Goal: Task Accomplishment & Management: Use online tool/utility

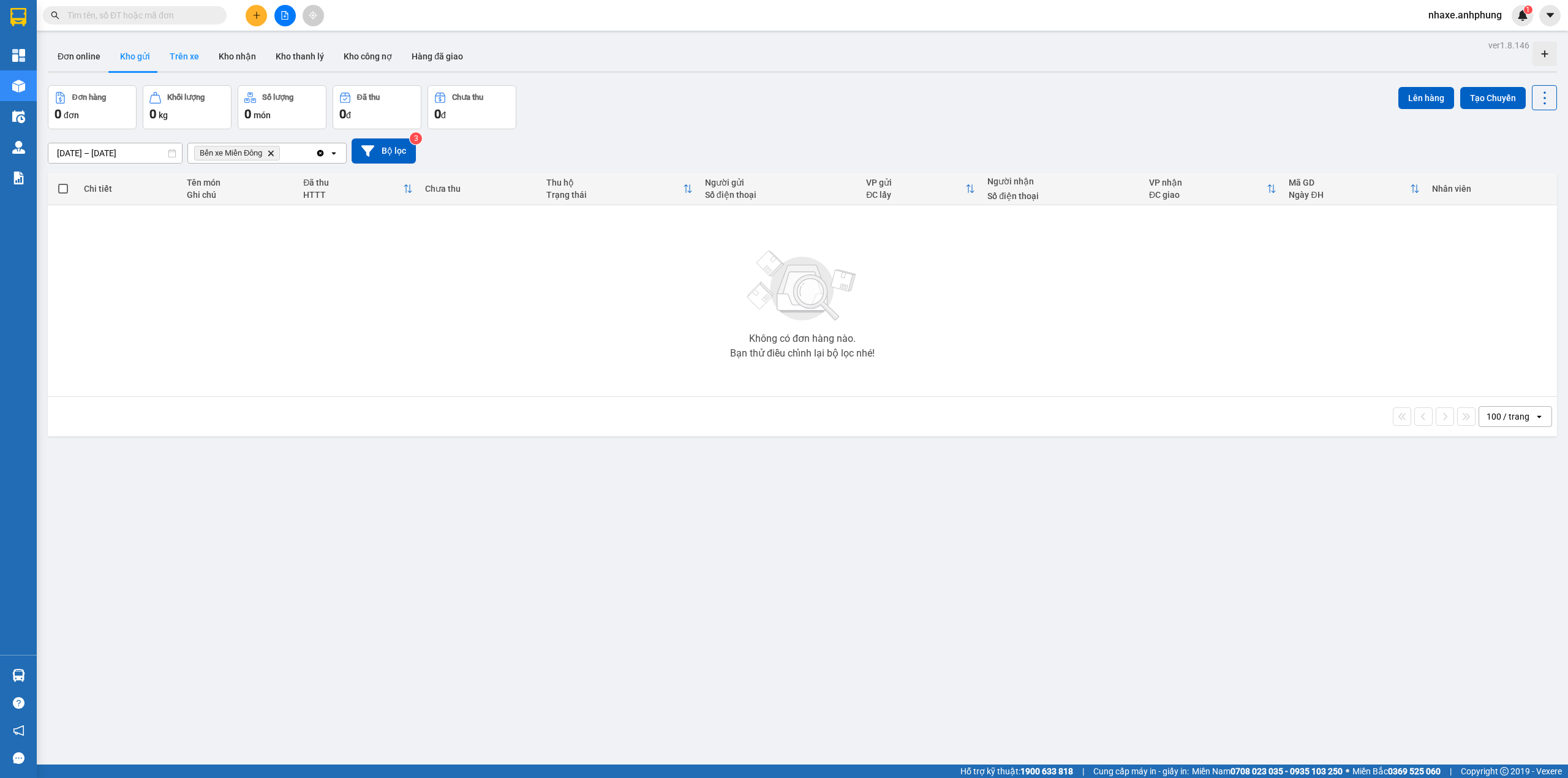
click at [182, 58] on button "Trên xe" at bounding box center [183, 57] width 49 height 30
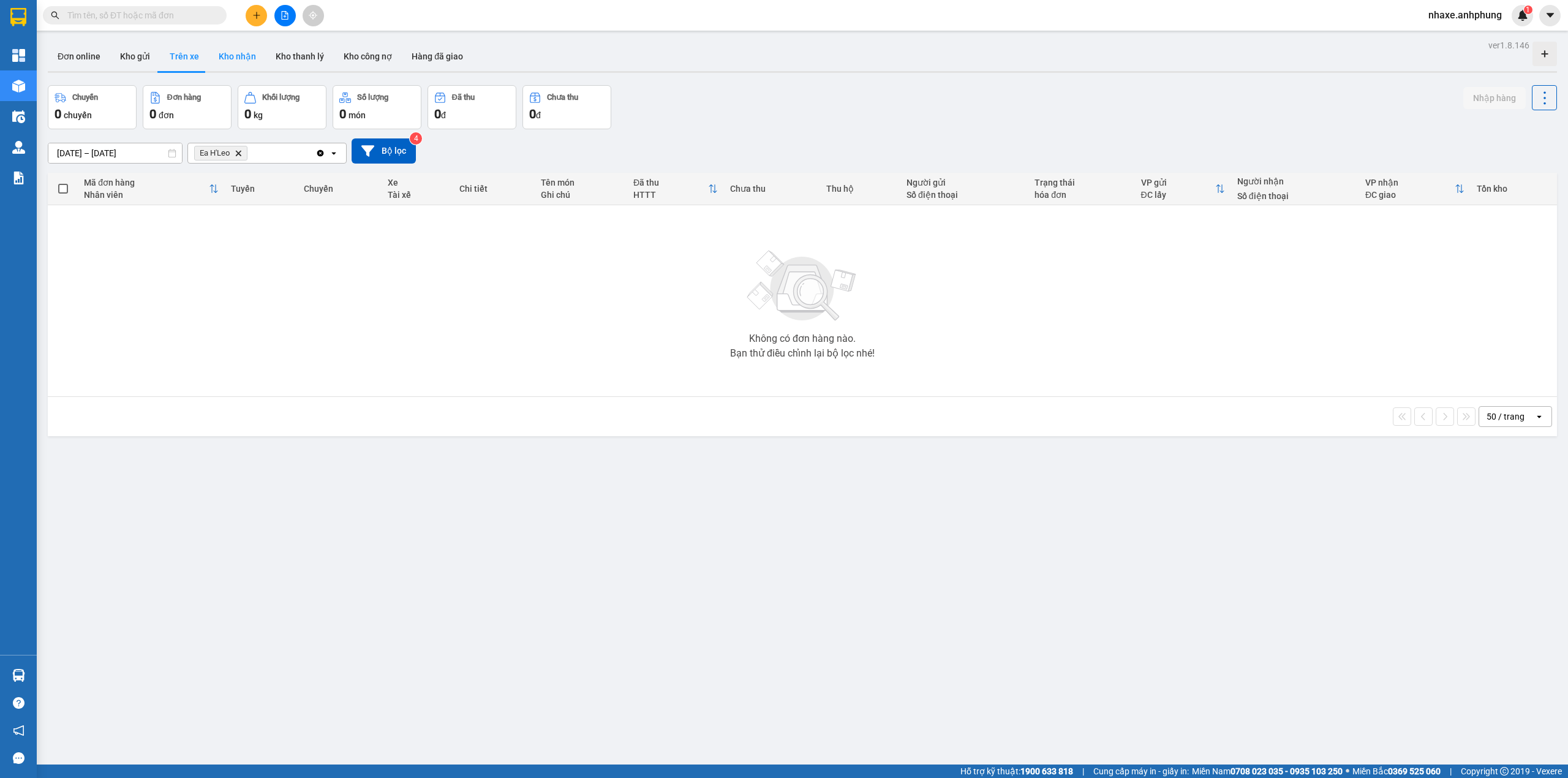
click at [227, 62] on button "Kho nhận" at bounding box center [237, 57] width 57 height 30
type input "[DATE] – [DATE]"
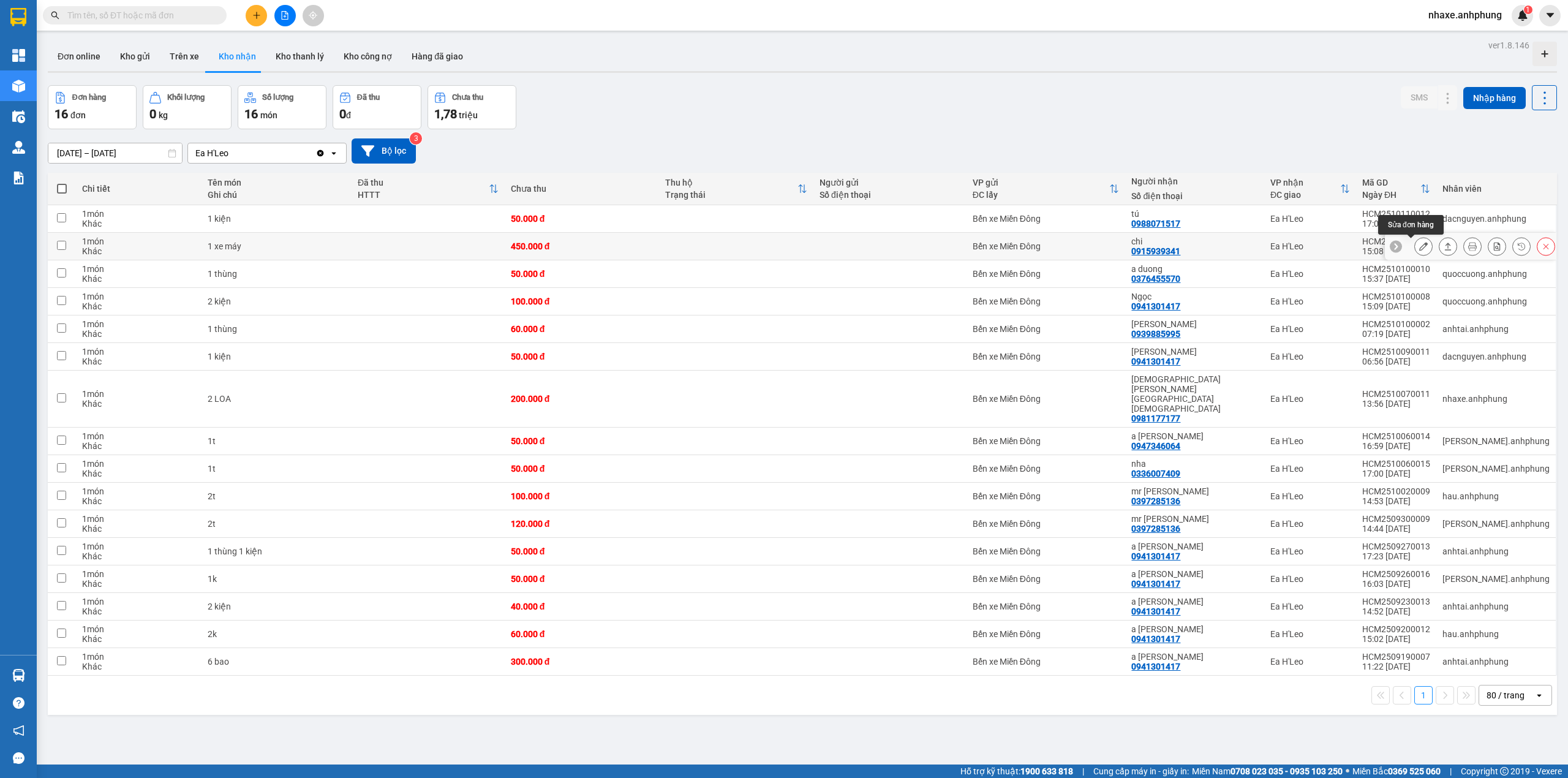
click at [1419, 248] on icon at bounding box center [1423, 246] width 9 height 9
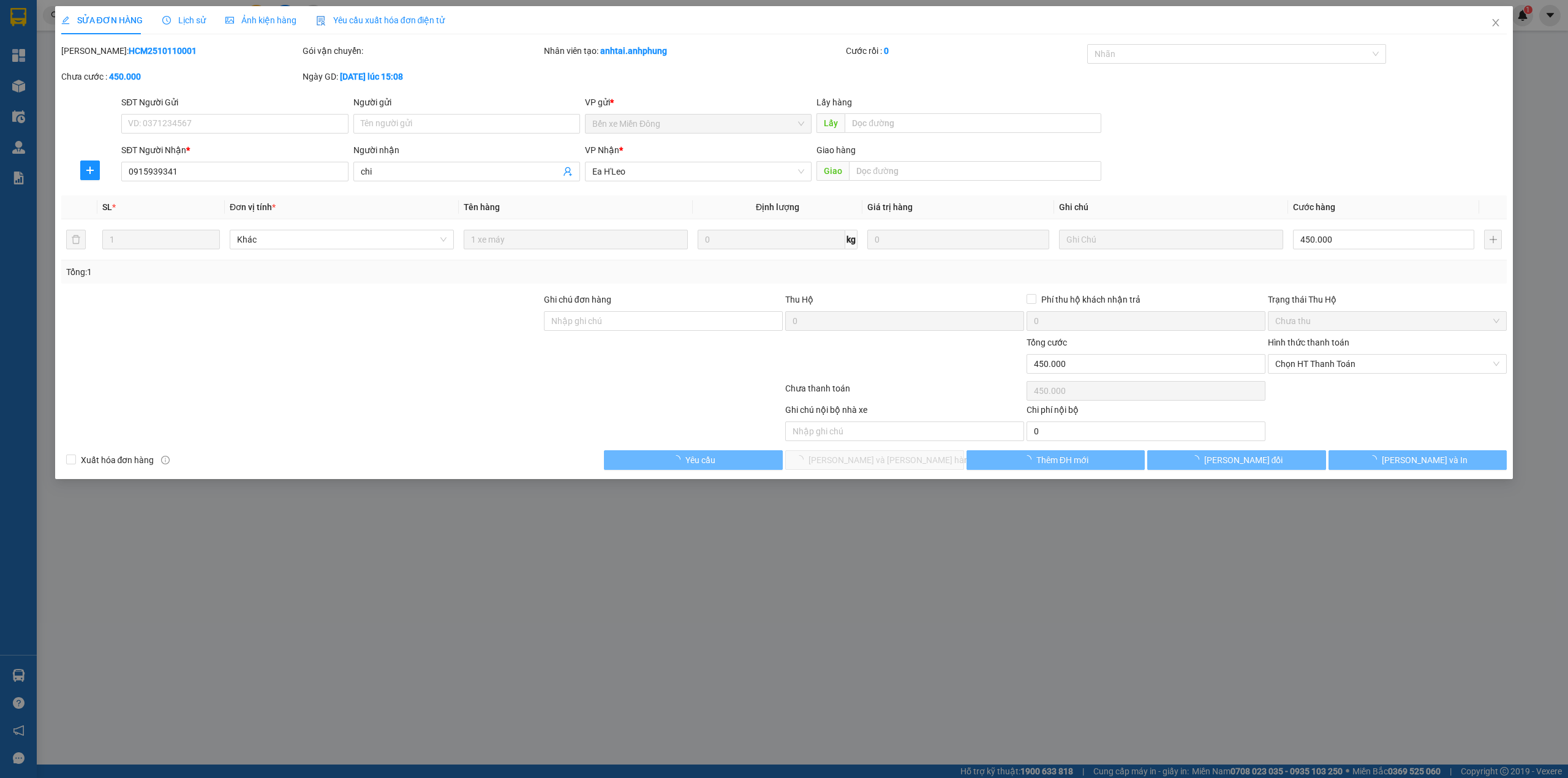
type input "0915939341"
type input "chi"
type input "0"
type input "450.000"
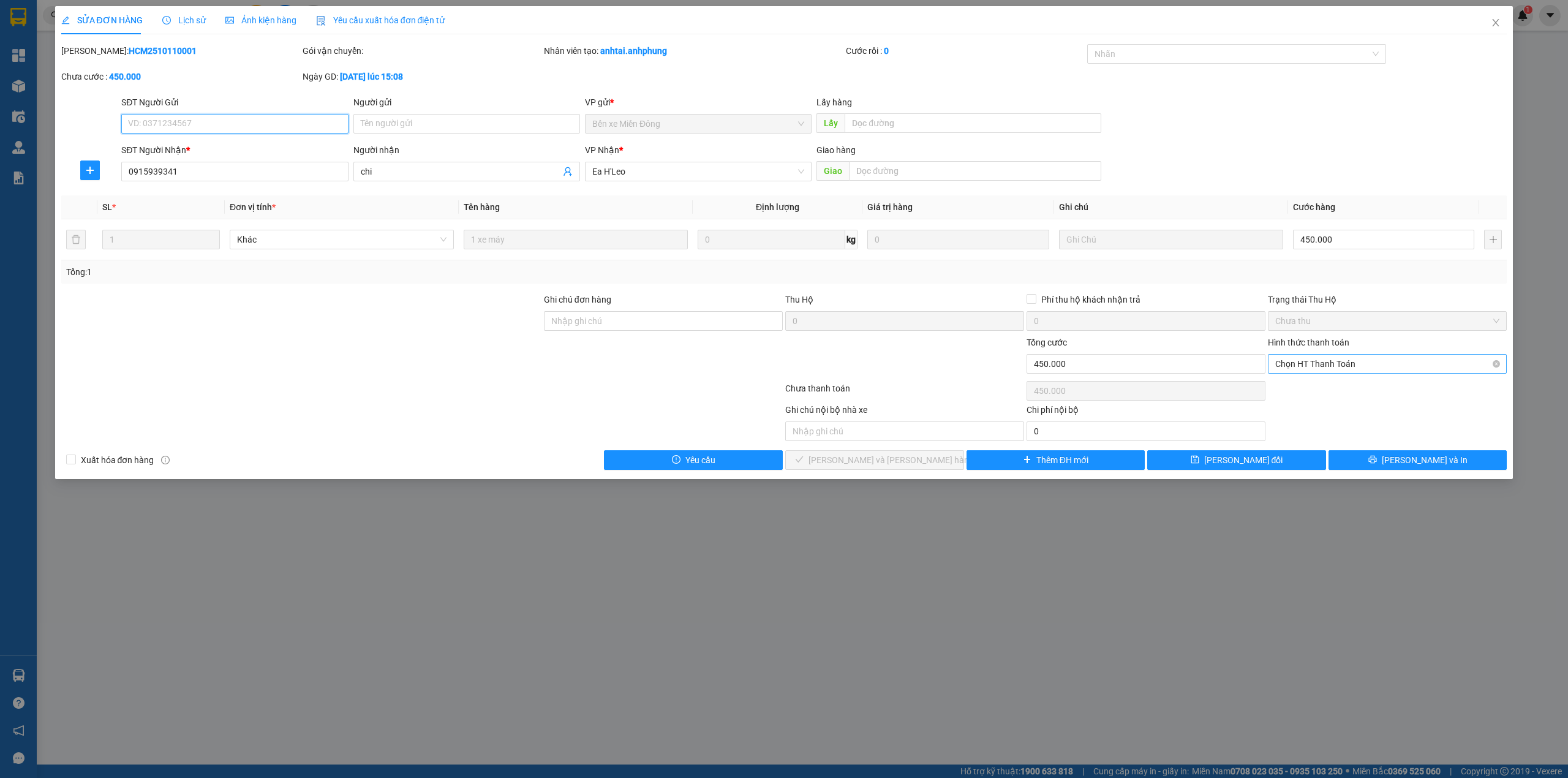
click at [1314, 366] on span "Chọn HT Thanh Toán" at bounding box center [1387, 364] width 224 height 19
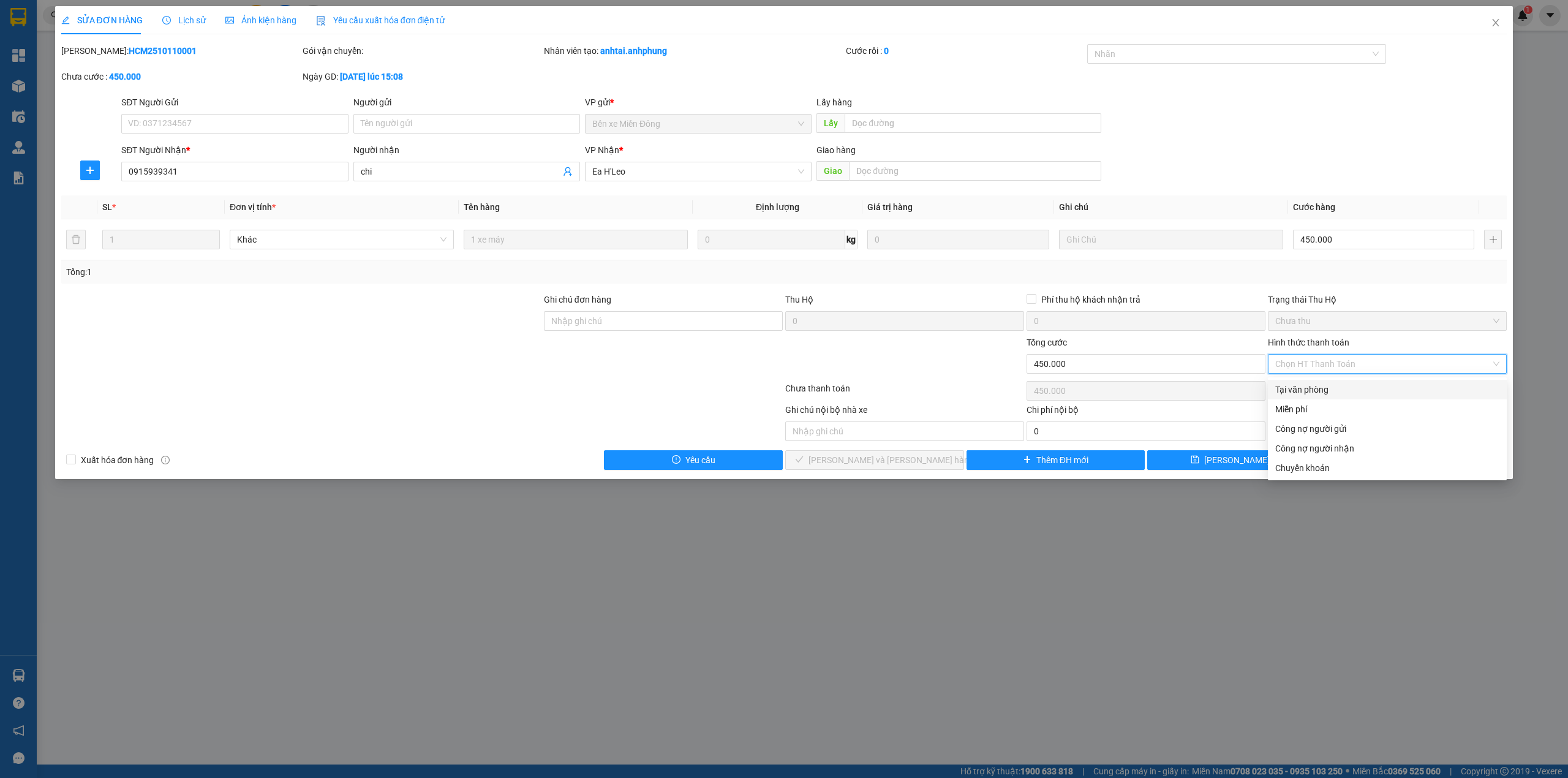
click at [1308, 394] on div "Tại văn phòng" at bounding box center [1387, 390] width 224 height 14
type input "0"
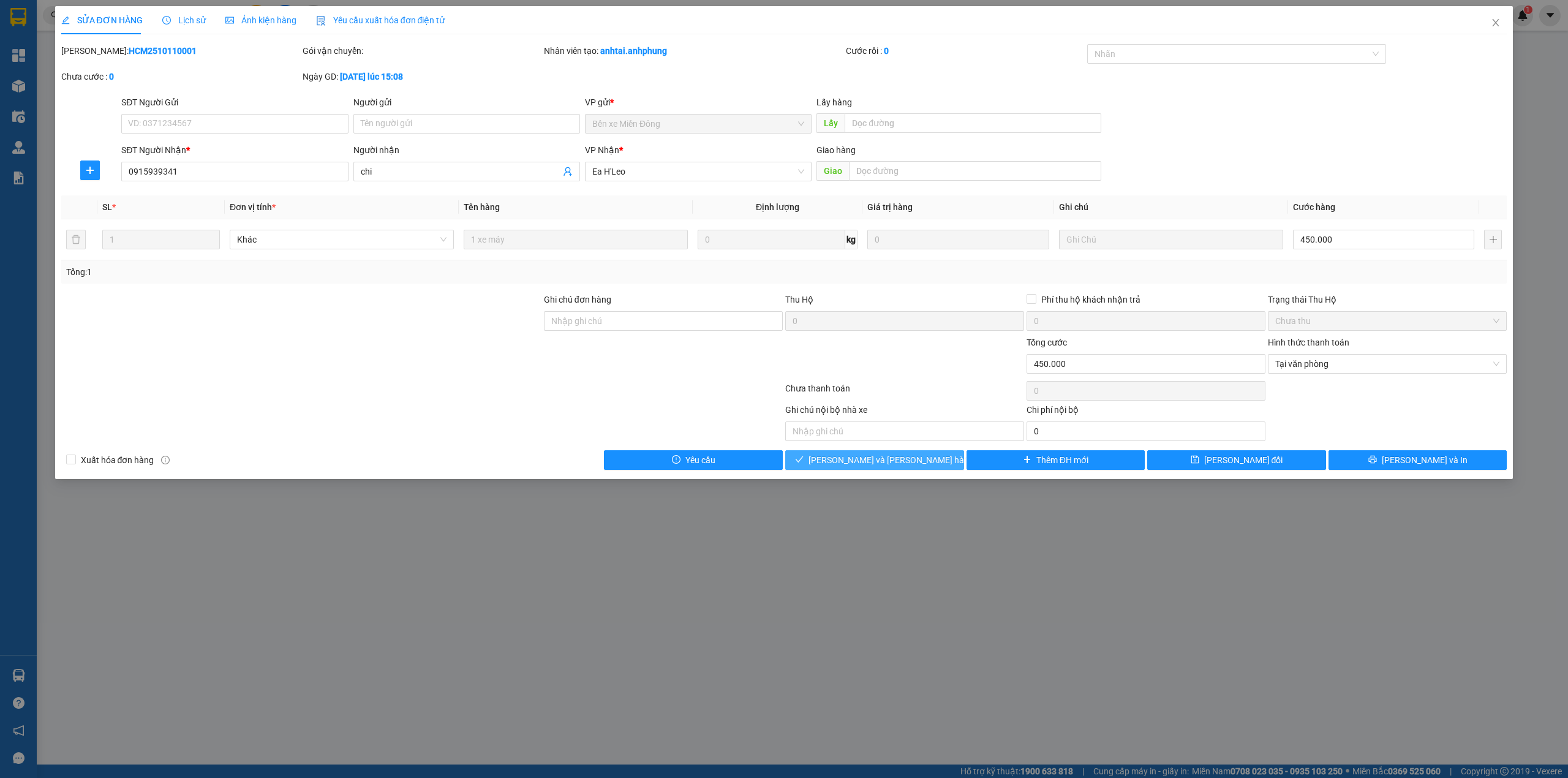
click at [896, 457] on span "[PERSON_NAME] và [PERSON_NAME] hàng" at bounding box center [891, 460] width 166 height 14
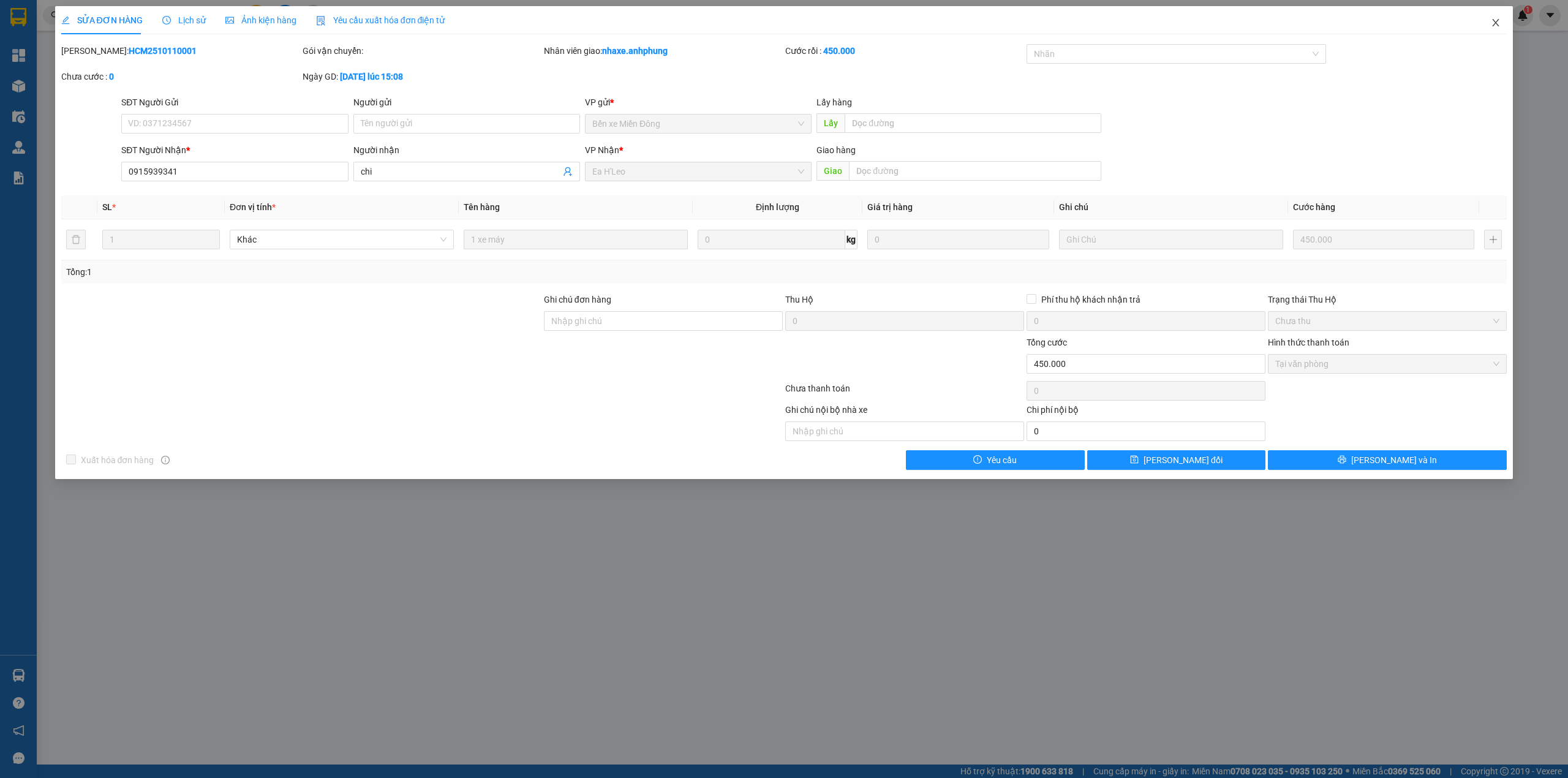
click at [1494, 20] on icon "close" at bounding box center [1496, 23] width 10 height 10
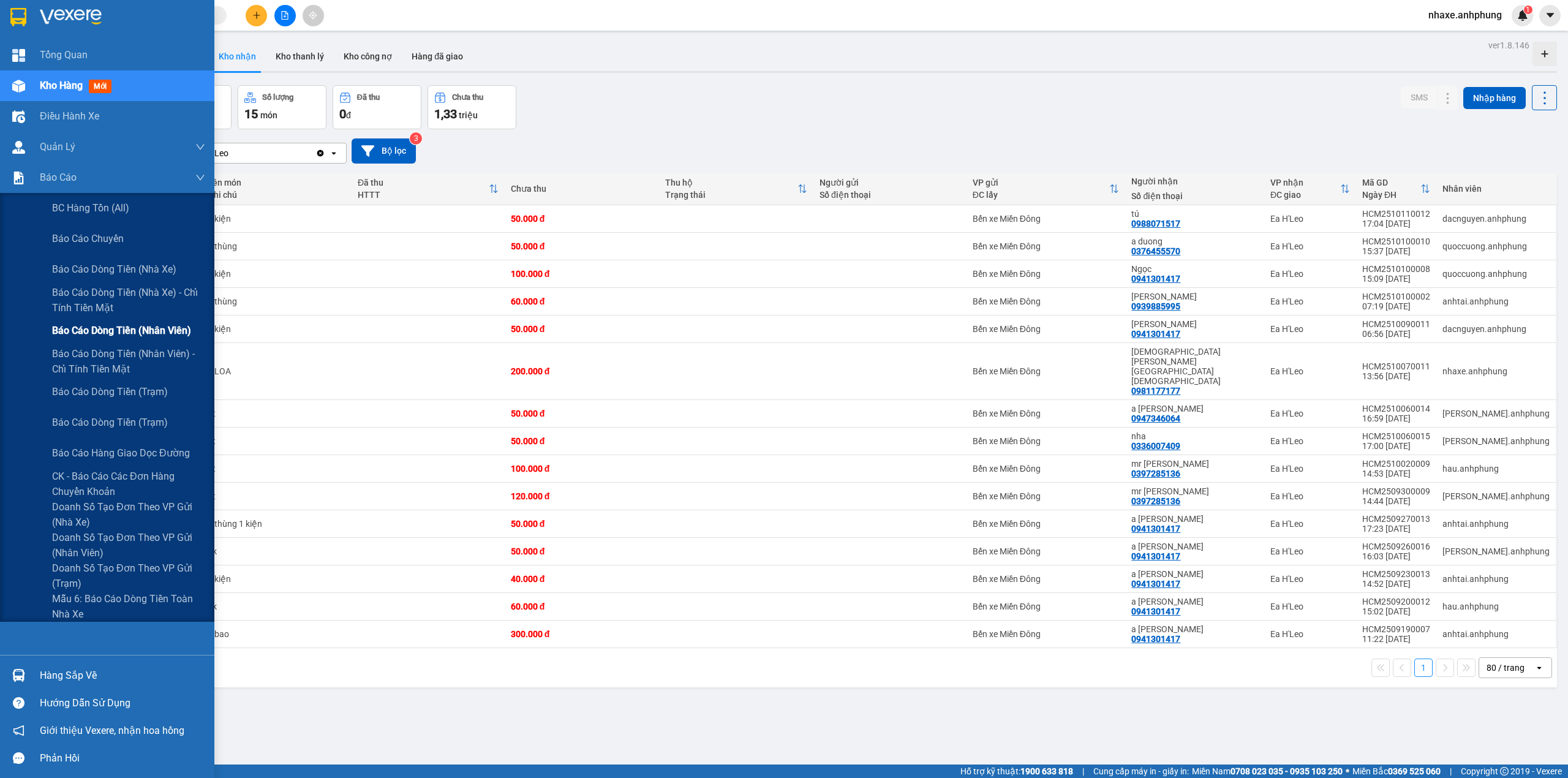
click at [160, 331] on span "Báo cáo dòng tiền (nhân viên)" at bounding box center [122, 330] width 139 height 15
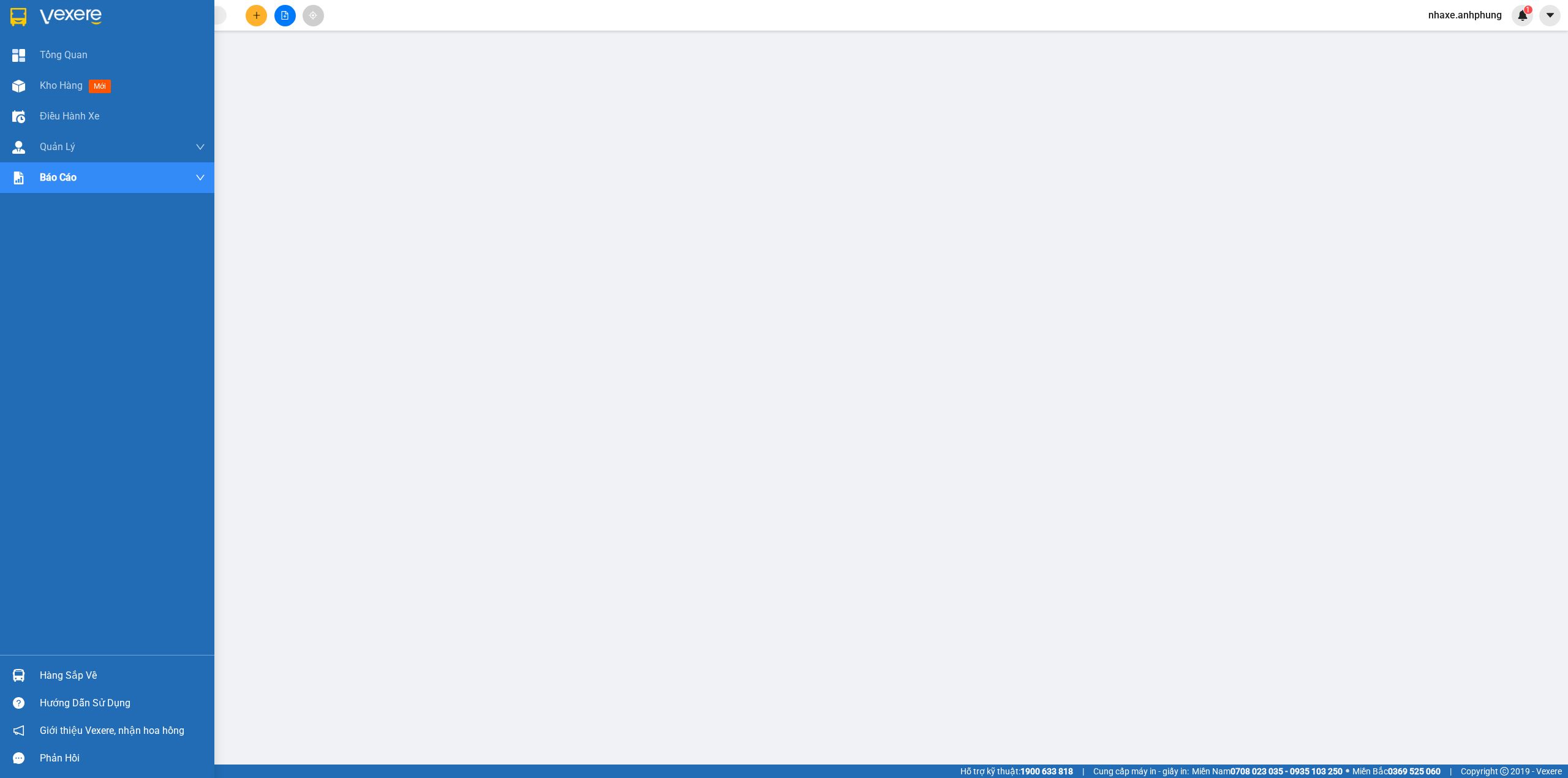
click at [57, 12] on img at bounding box center [70, 17] width 61 height 19
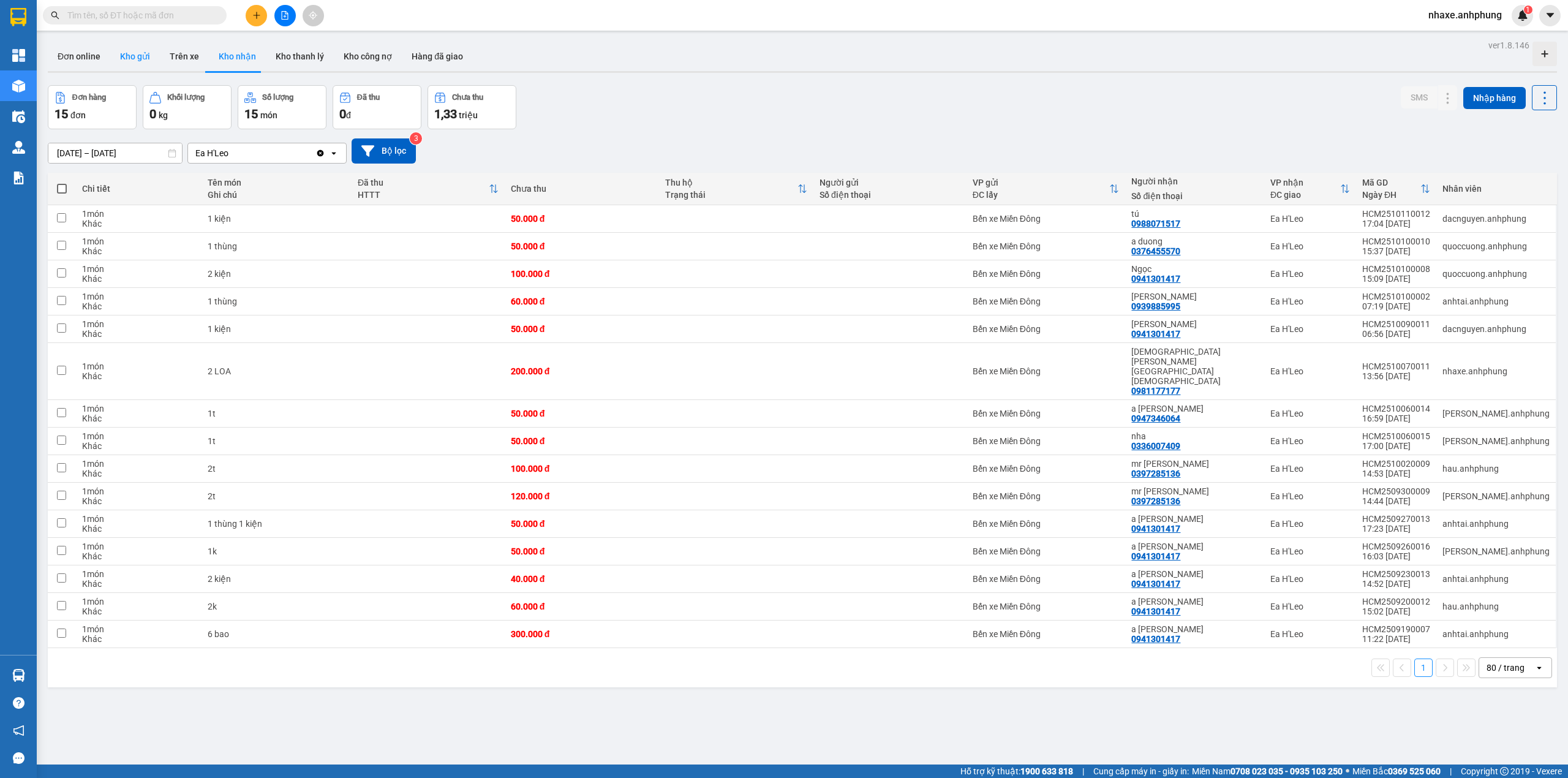
click at [123, 57] on button "Kho gửi" at bounding box center [135, 57] width 50 height 30
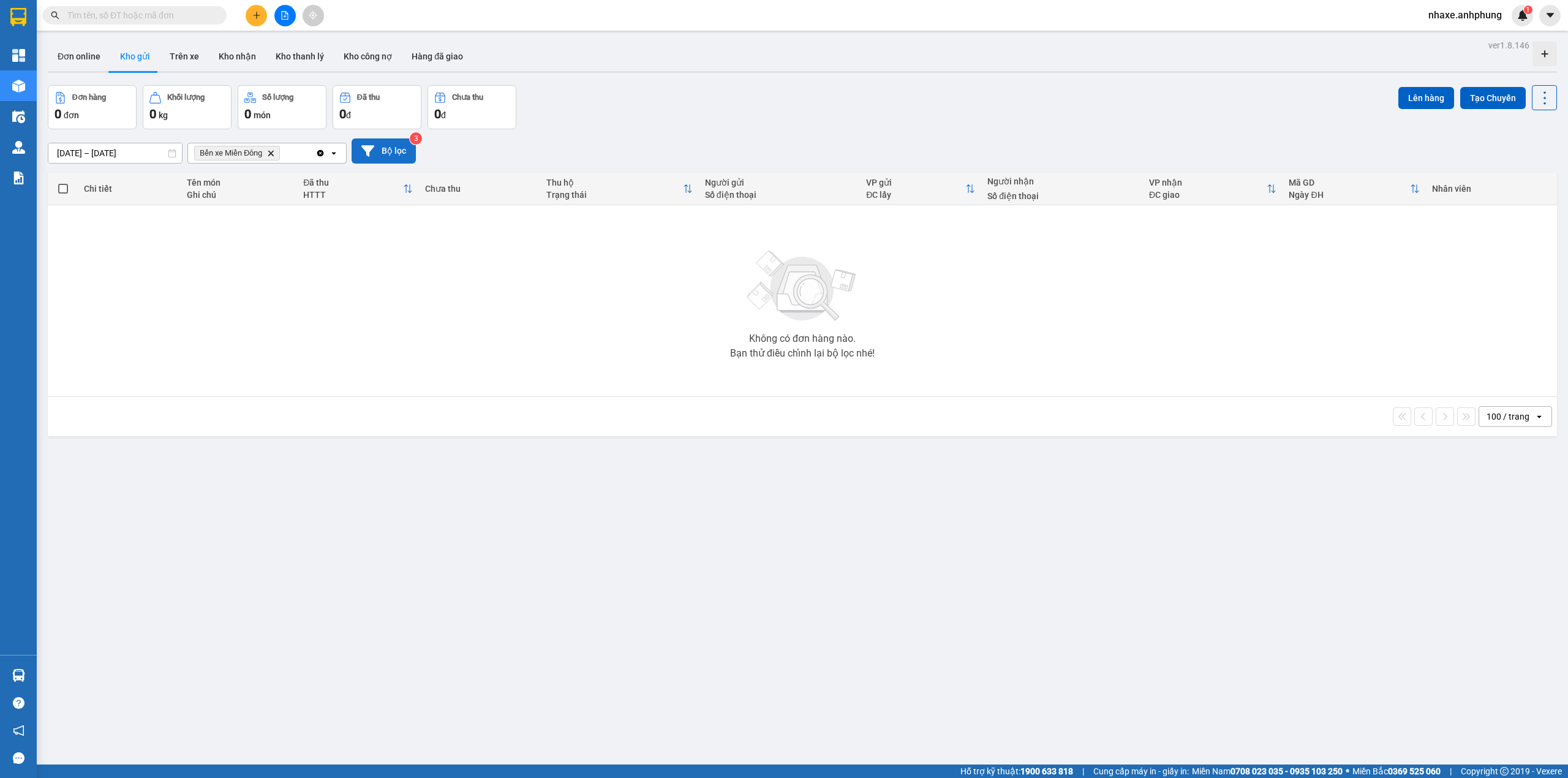
click at [386, 153] on button "Bộ lọc" at bounding box center [384, 151] width 64 height 25
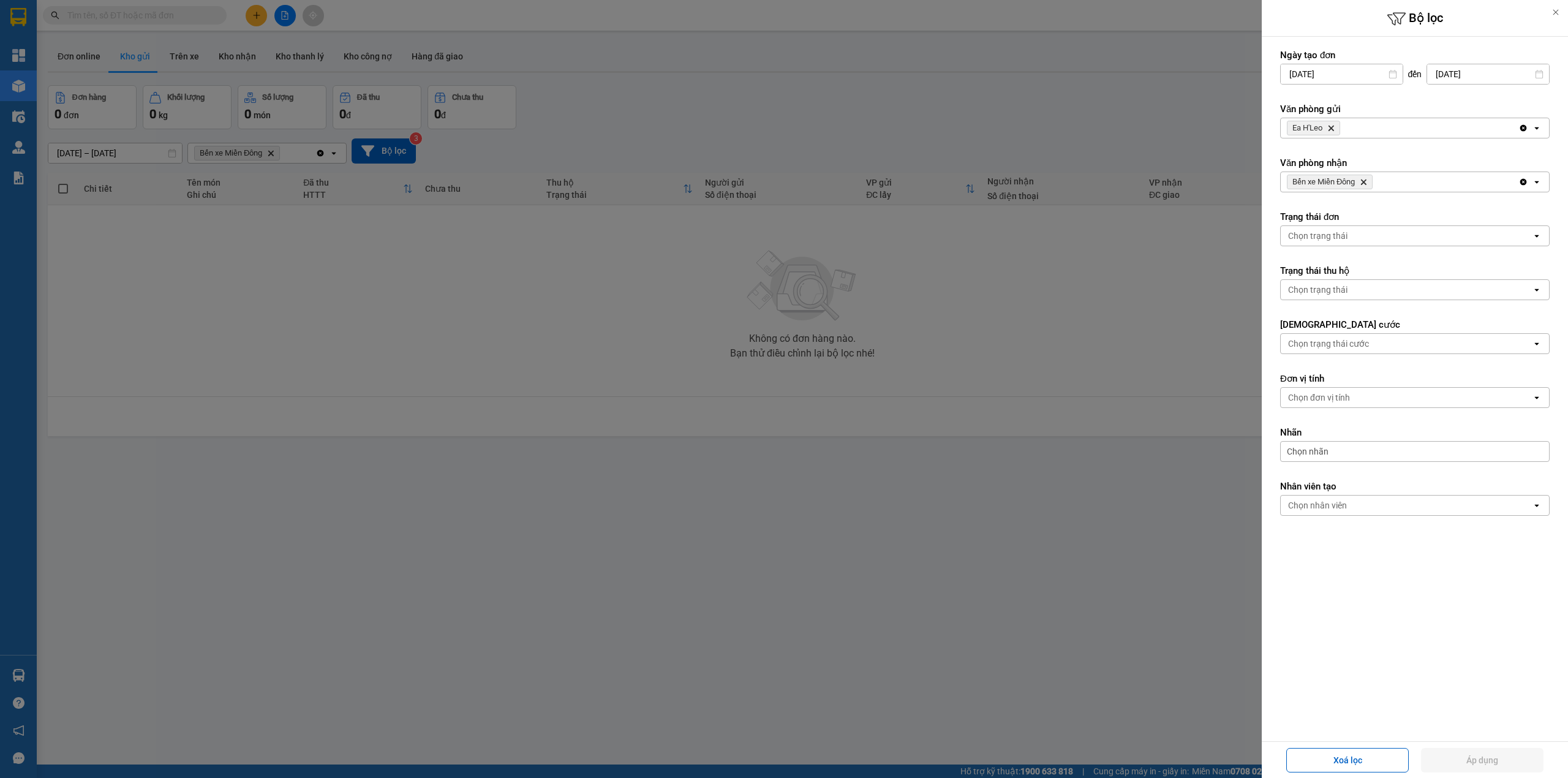
click at [1335, 127] on icon "Delete" at bounding box center [1331, 127] width 7 height 7
click at [1336, 127] on div "Chọn văn phòng" at bounding box center [1319, 128] width 62 height 12
click at [1328, 152] on span "Bến xe Miền Đông" at bounding box center [1327, 155] width 74 height 12
click at [1366, 183] on icon "Bến xe Miền Đông, close by backspace" at bounding box center [1365, 183] width 6 height 6
click at [1366, 183] on div "Chọn văn phòng" at bounding box center [1406, 183] width 251 height 20
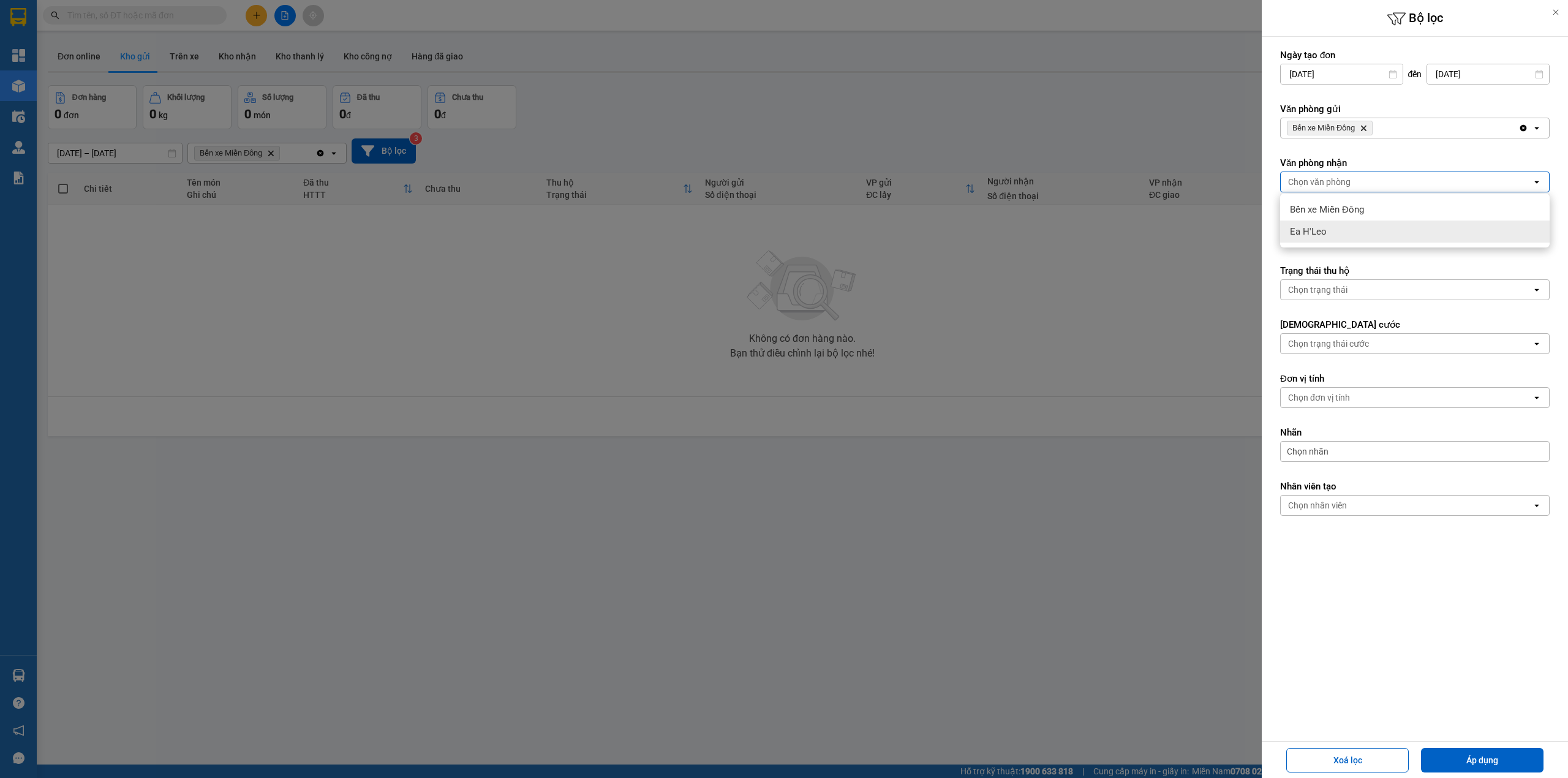
click at [1328, 227] on div "Ea H'Leo" at bounding box center [1415, 231] width 270 height 22
click at [1482, 756] on button "Áp dụng" at bounding box center [1483, 760] width 123 height 25
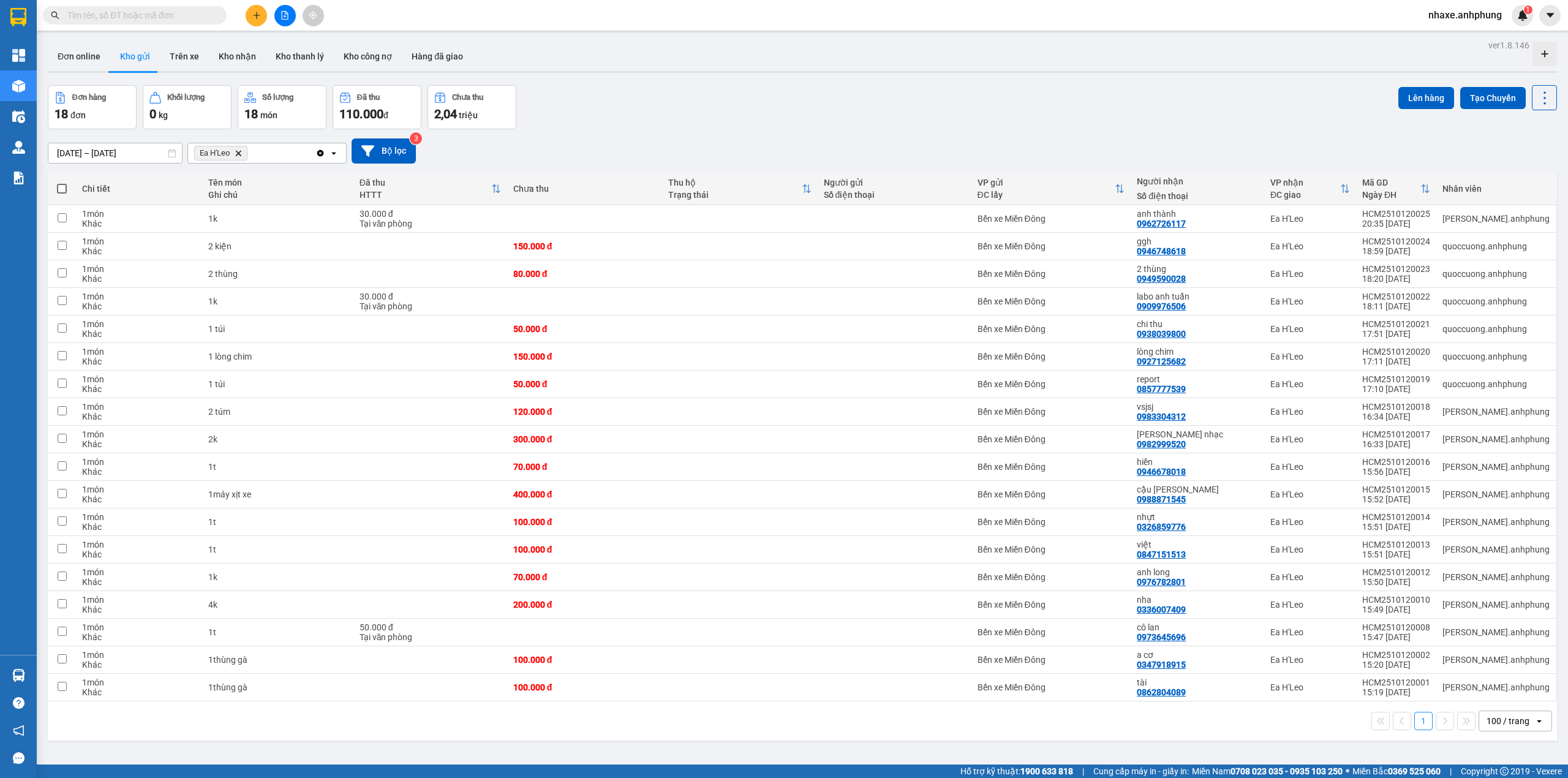
drag, startPoint x: 64, startPoint y: 190, endPoint x: 243, endPoint y: 190, distance: 179.0
click at [63, 190] on span at bounding box center [61, 189] width 10 height 10
click at [61, 183] on input "checkbox" at bounding box center [61, 183] width 0 height 0
checkbox input "true"
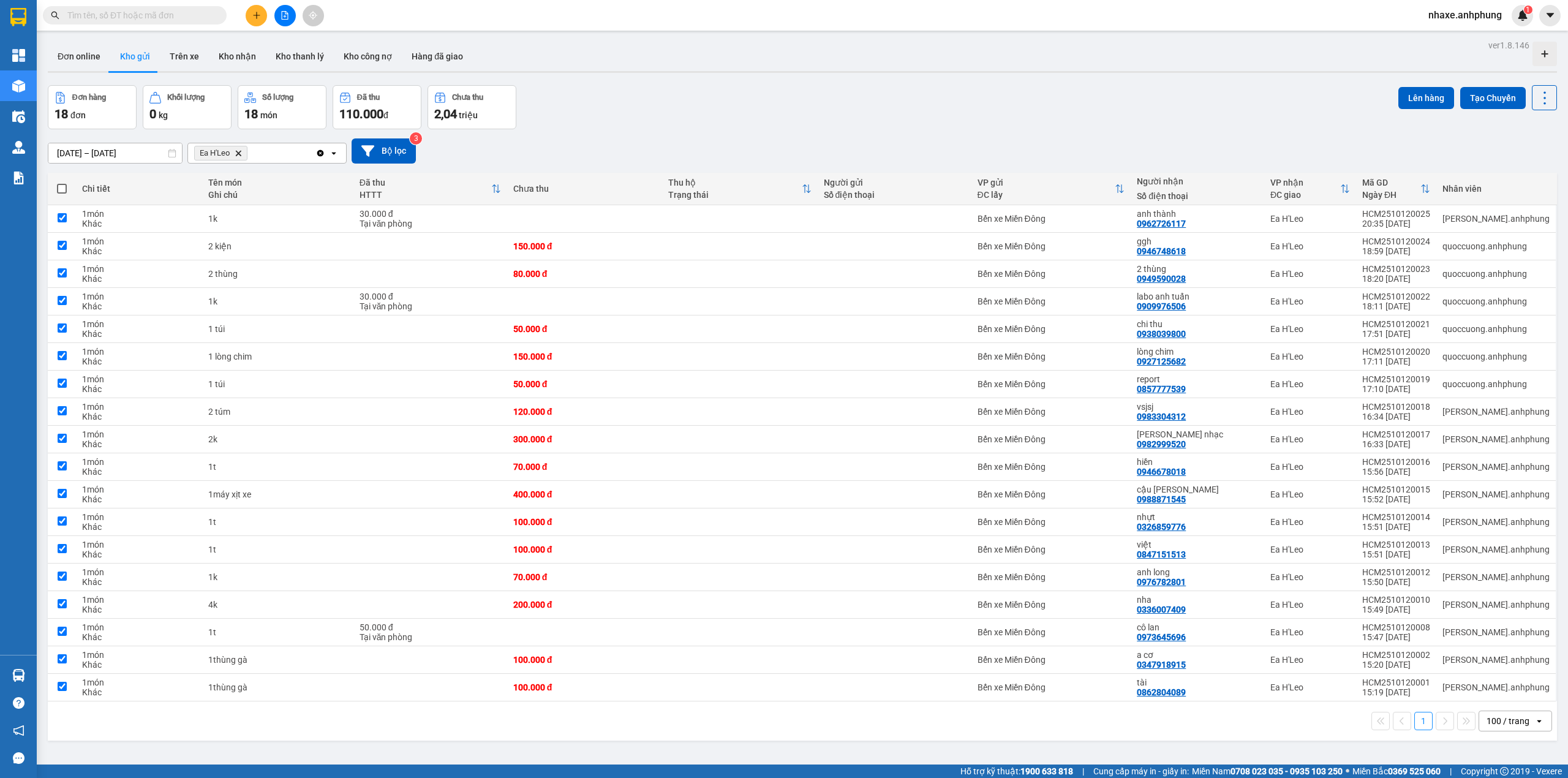
checkbox input "true"
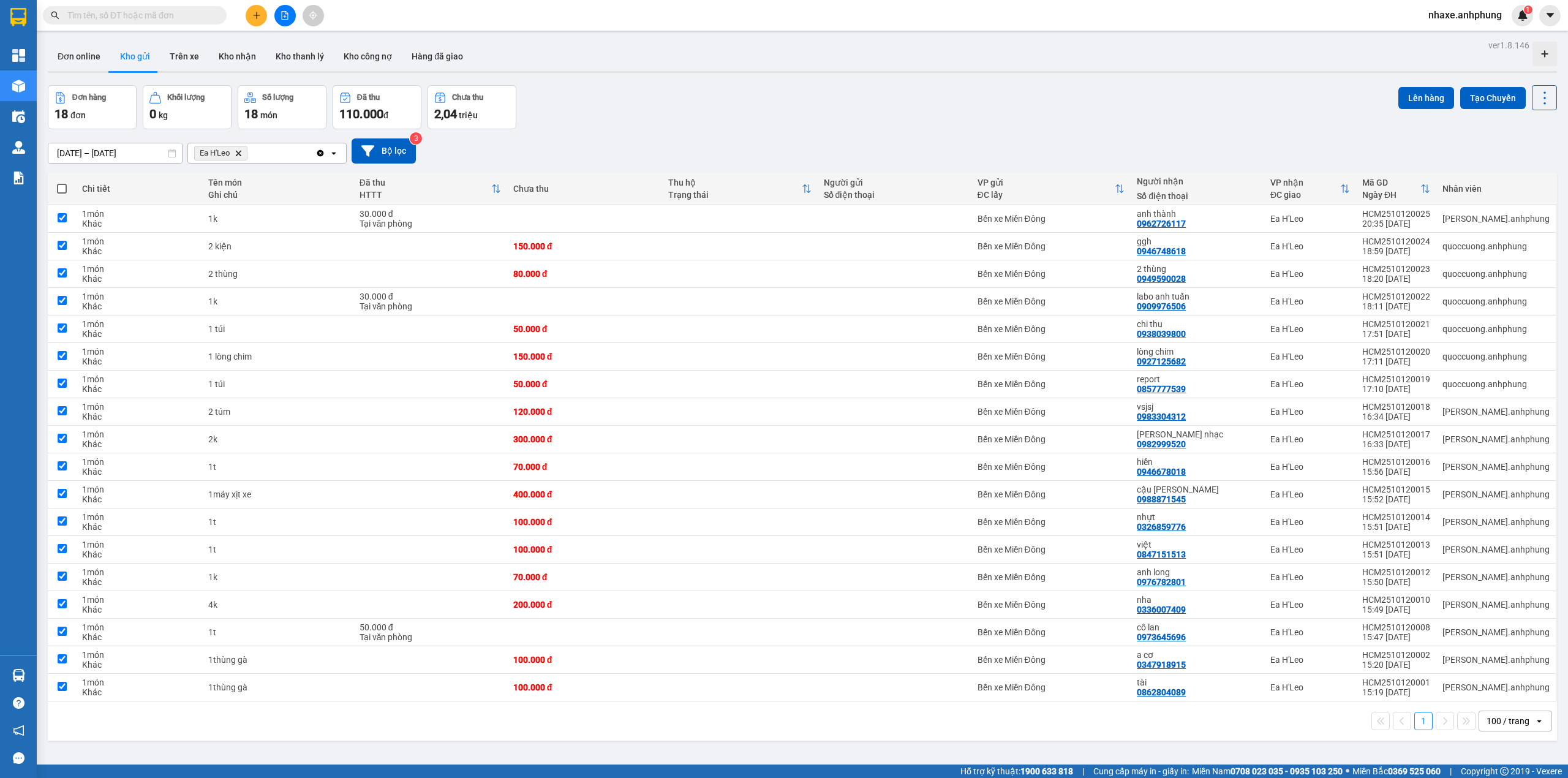
checkbox input "true"
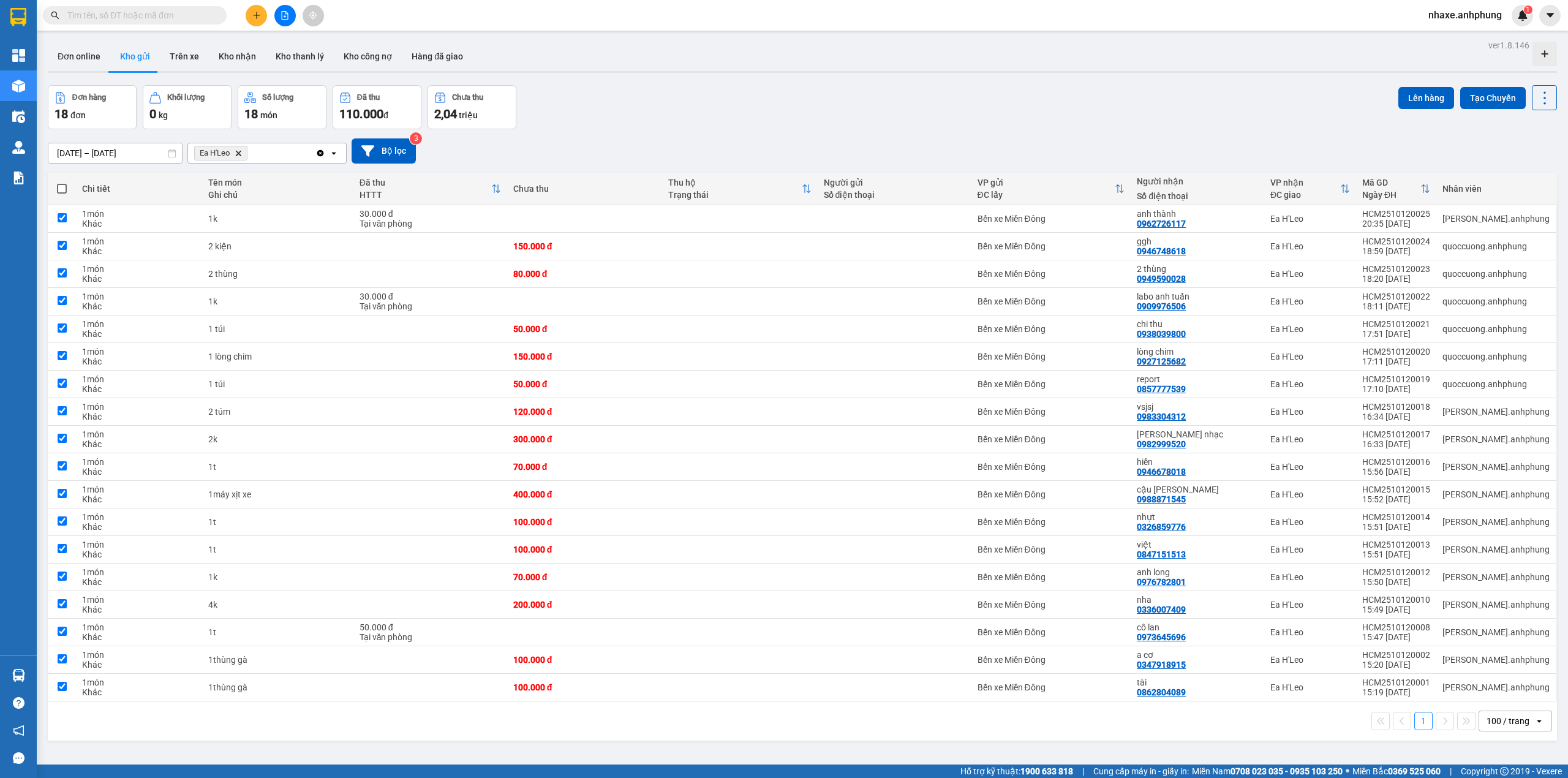
checkbox input "true"
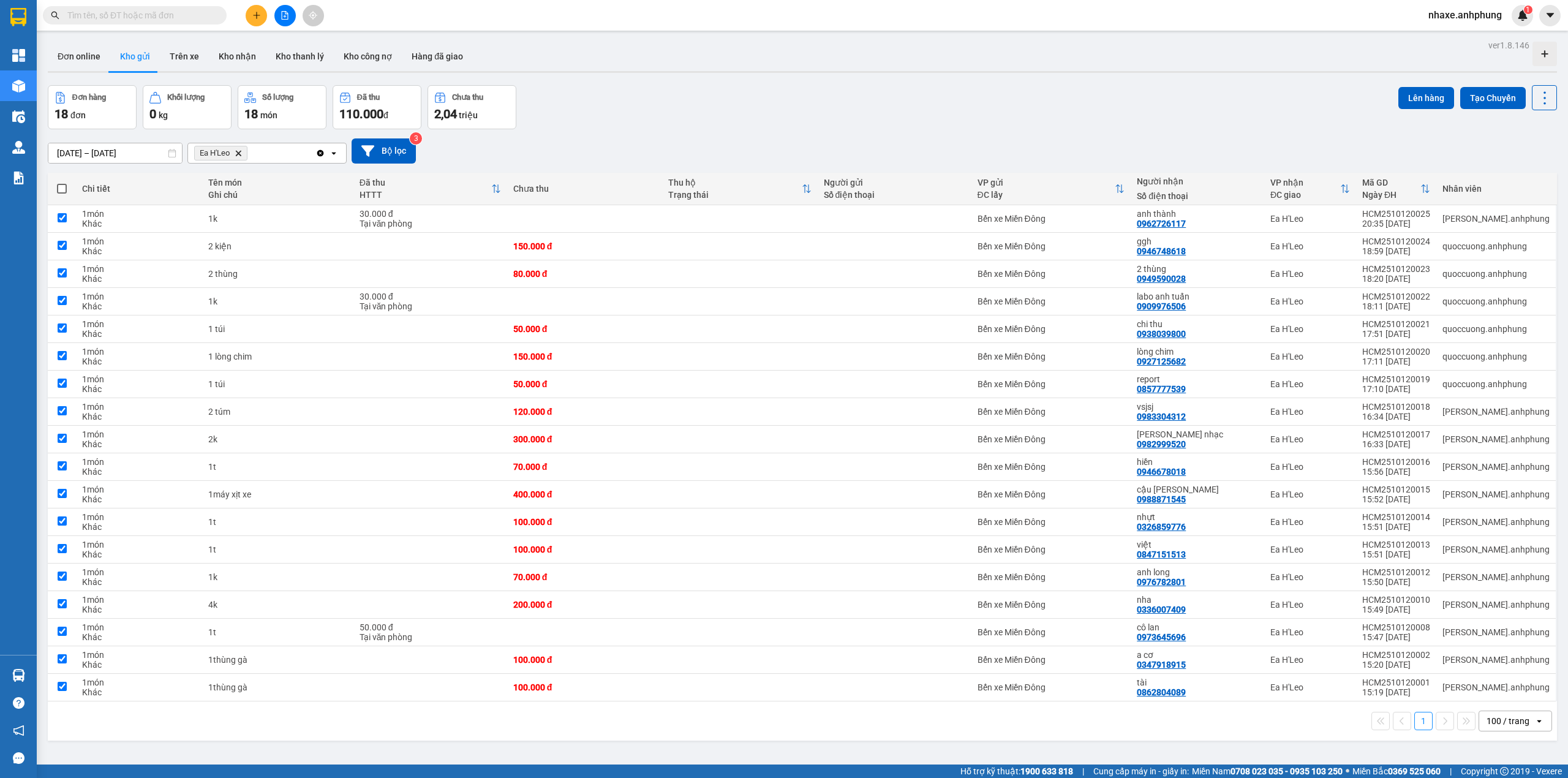
checkbox input "true"
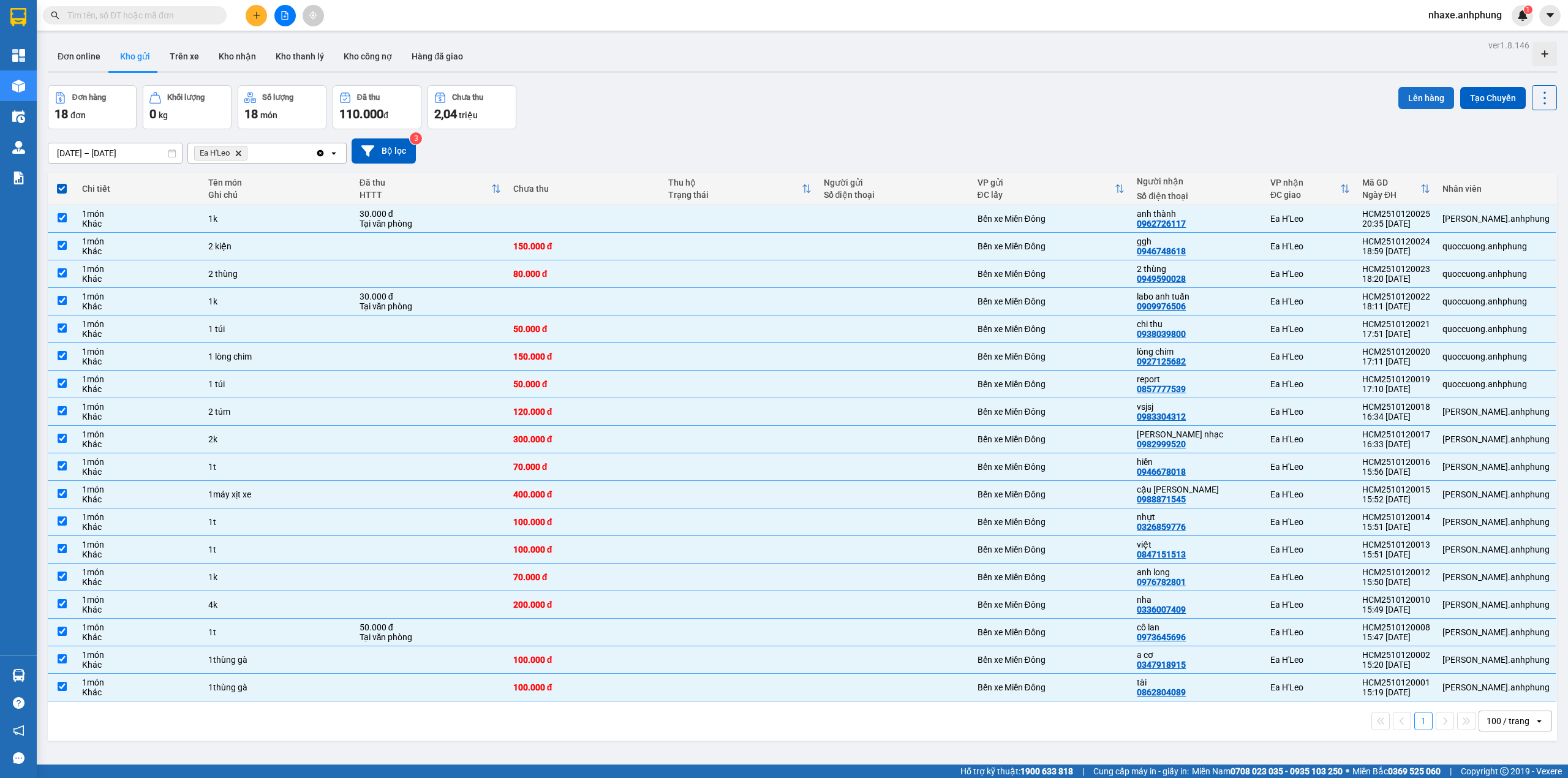
click at [1410, 96] on button "Lên hàng" at bounding box center [1426, 98] width 56 height 22
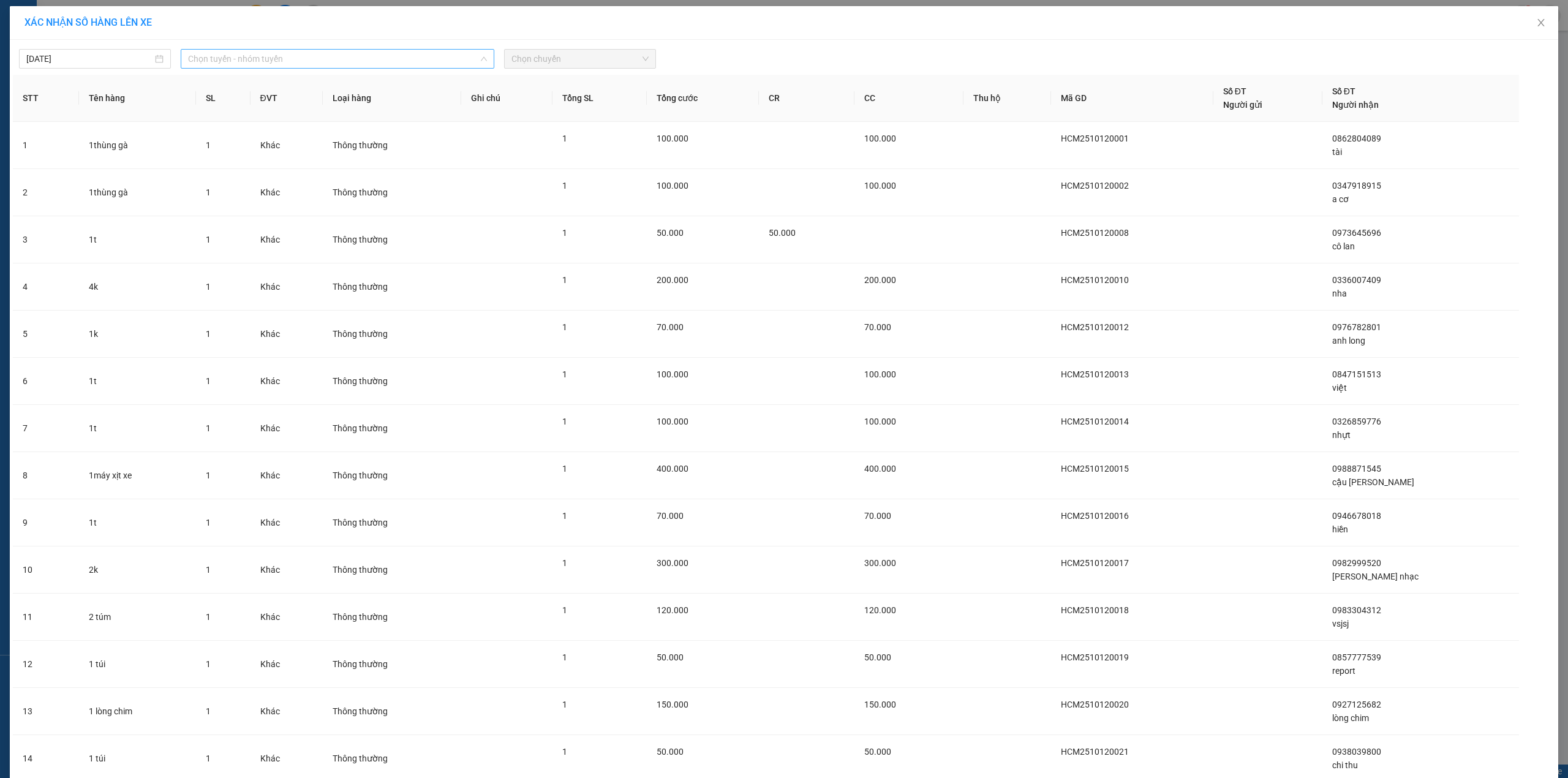
click at [277, 60] on span "Chọn tuyến - nhóm tuyến" at bounding box center [337, 59] width 299 height 19
click at [250, 141] on li "[PERSON_NAME] H'[PERSON_NAME]" at bounding box center [336, 143] width 311 height 20
click at [565, 66] on span "Chọn chuyến" at bounding box center [580, 59] width 137 height 19
click at [556, 105] on div "19:30 - 47B-029.87" at bounding box center [554, 103] width 95 height 14
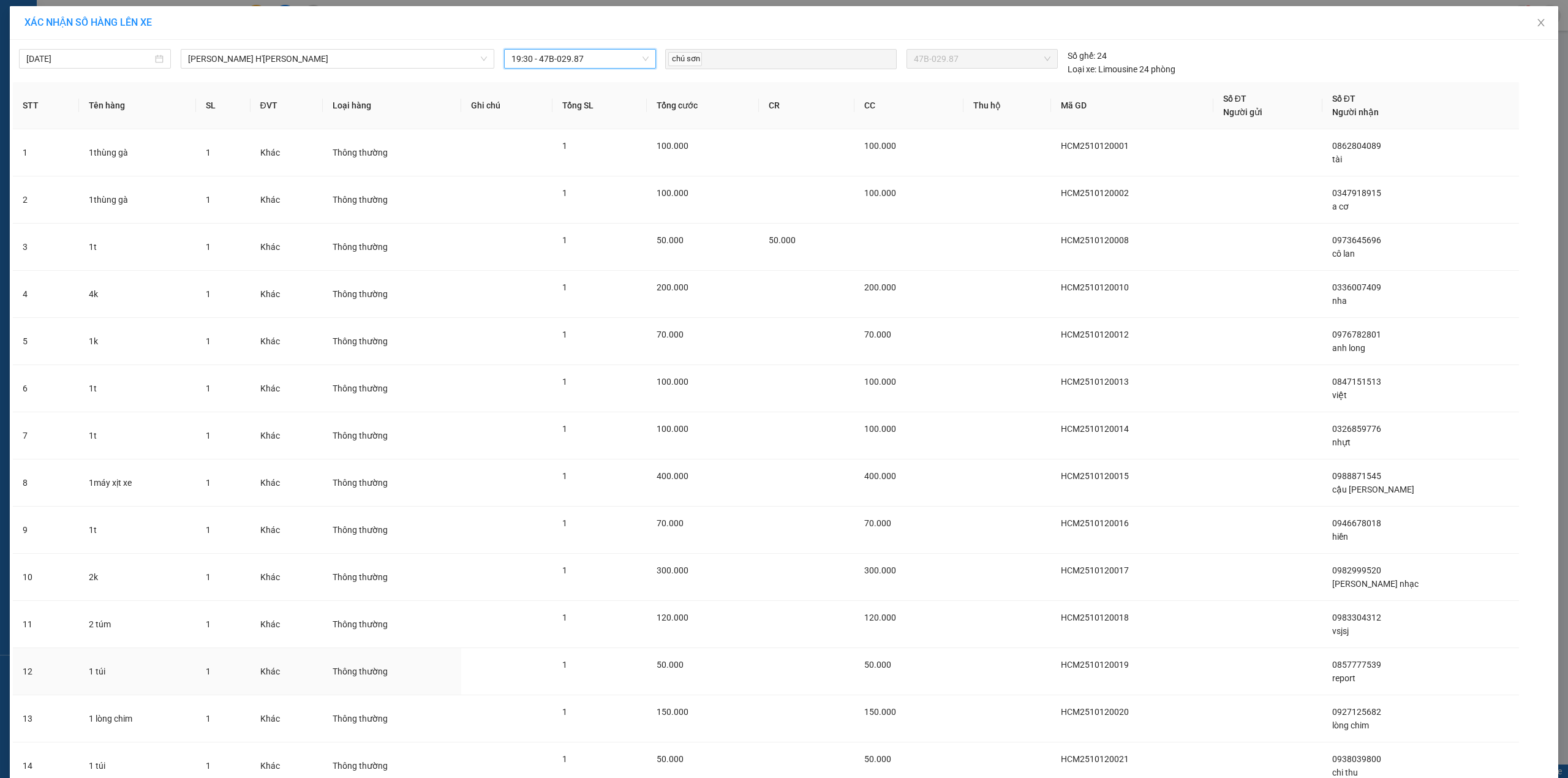
scroll to position [294, 0]
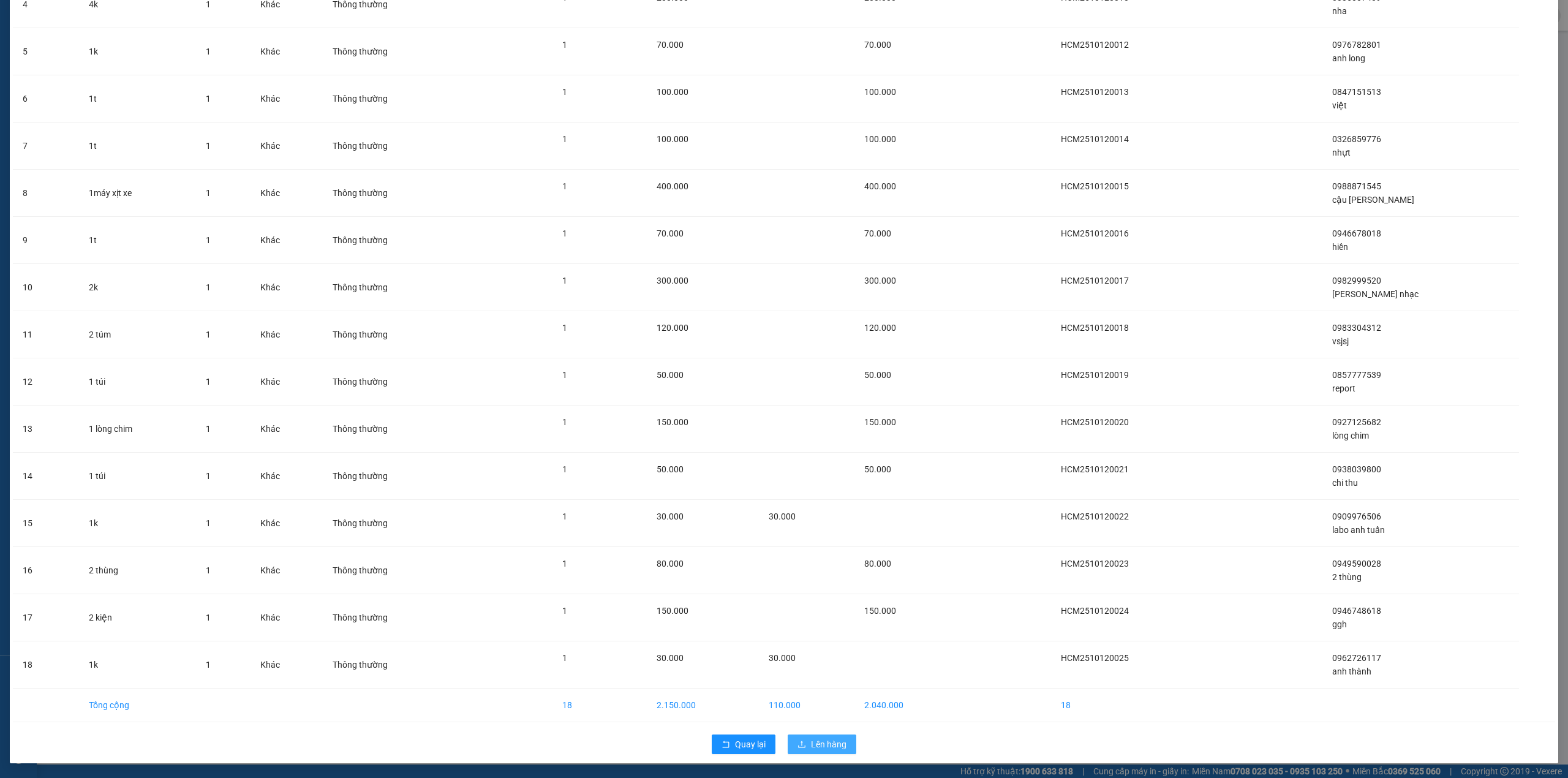
click at [816, 741] on span "Lên hàng" at bounding box center [829, 745] width 36 height 14
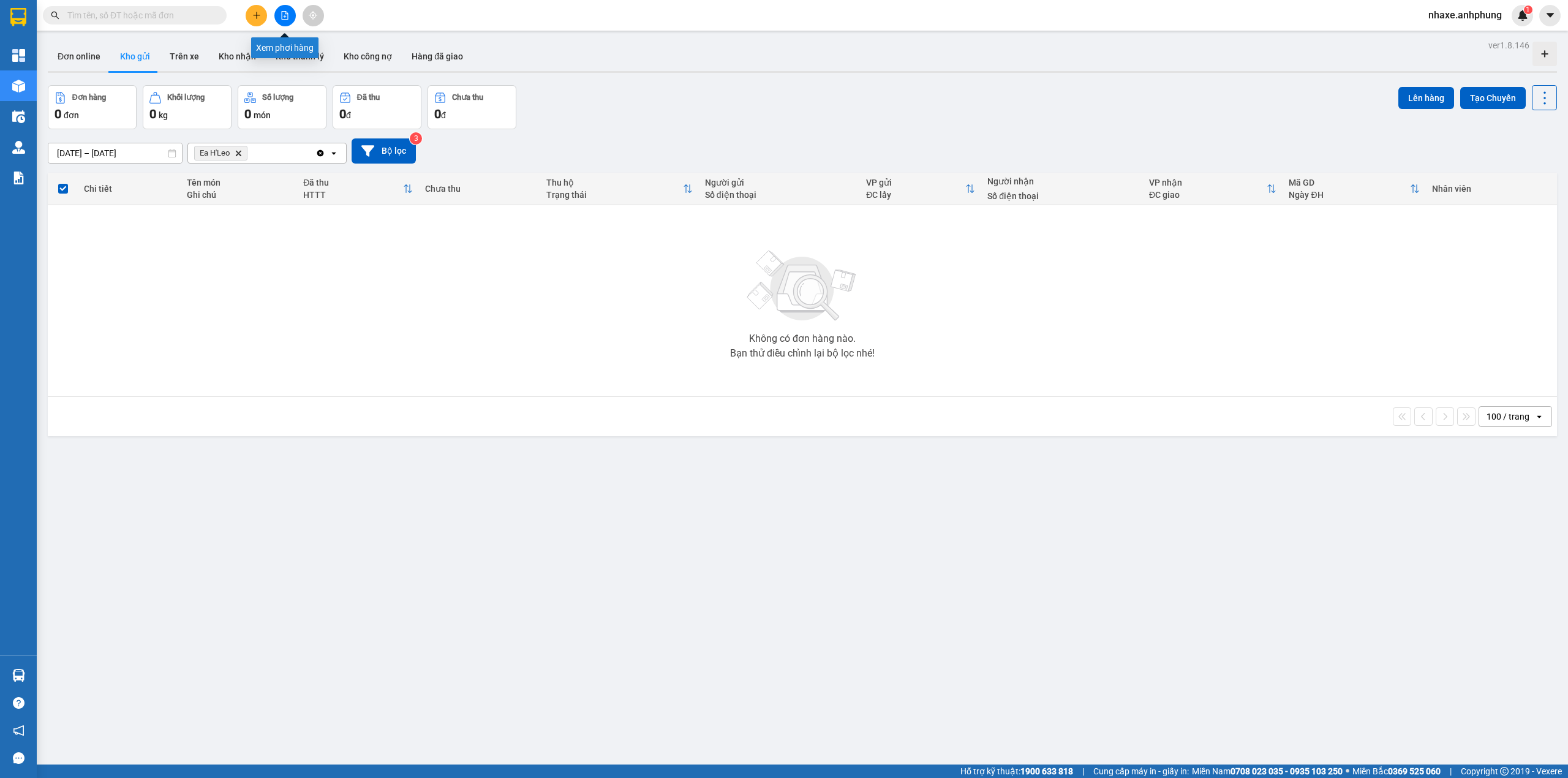
click at [285, 23] on button at bounding box center [286, 16] width 22 height 22
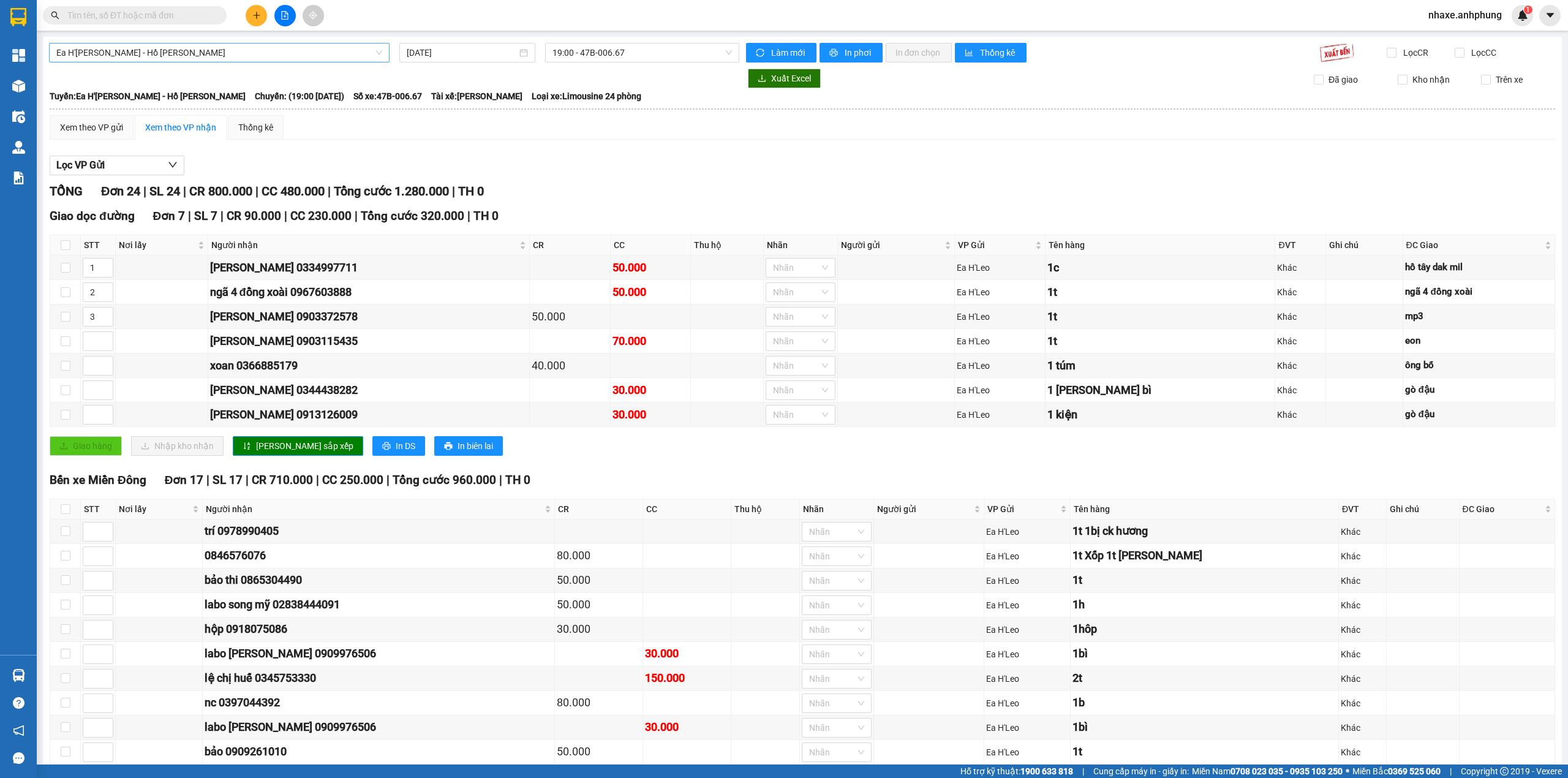
click at [314, 57] on span "Ea H'[PERSON_NAME] - Hồ [PERSON_NAME]" at bounding box center [219, 53] width 326 height 19
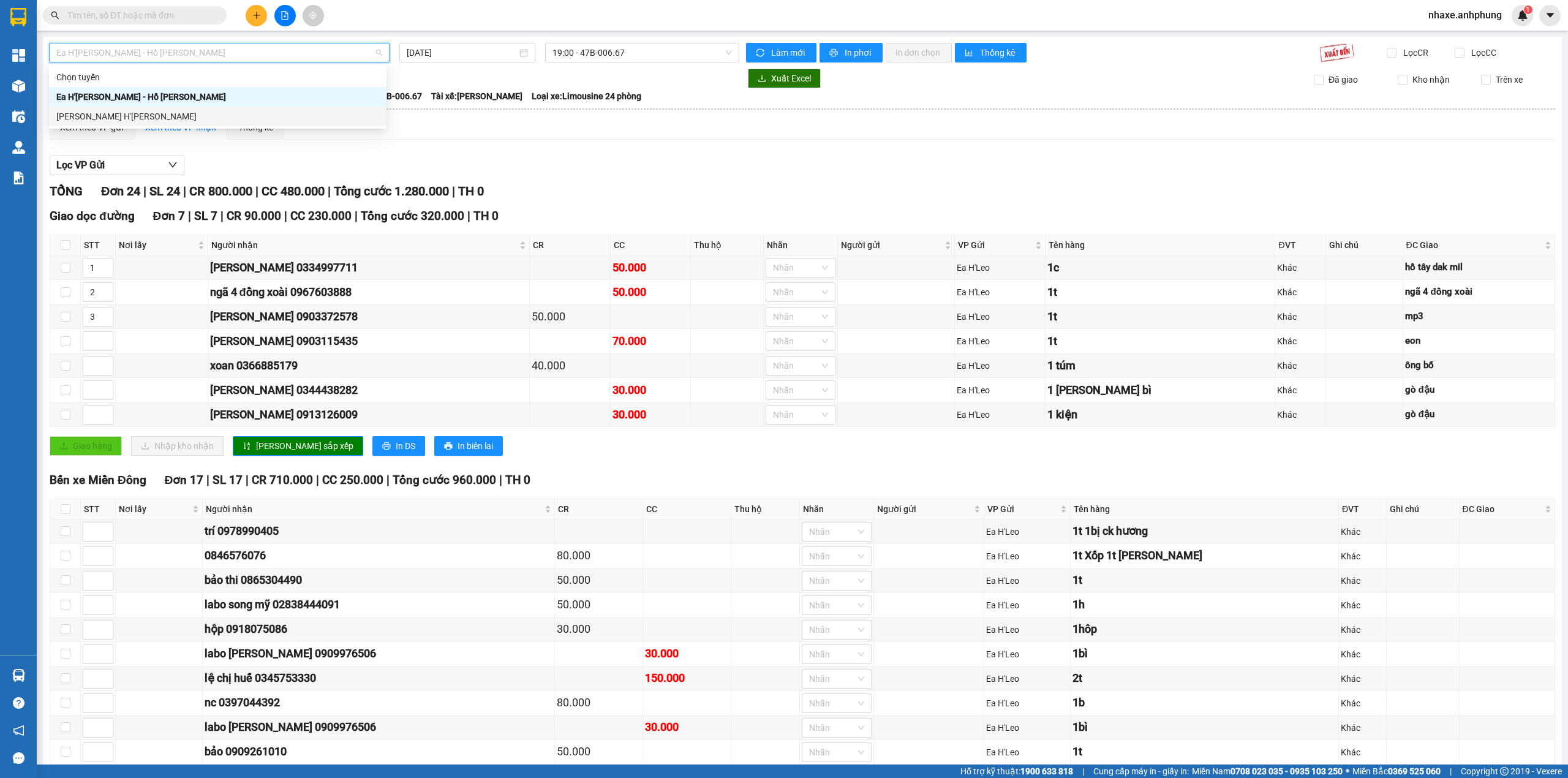
click at [92, 116] on div "[PERSON_NAME] H'[PERSON_NAME]" at bounding box center [218, 117] width 323 height 14
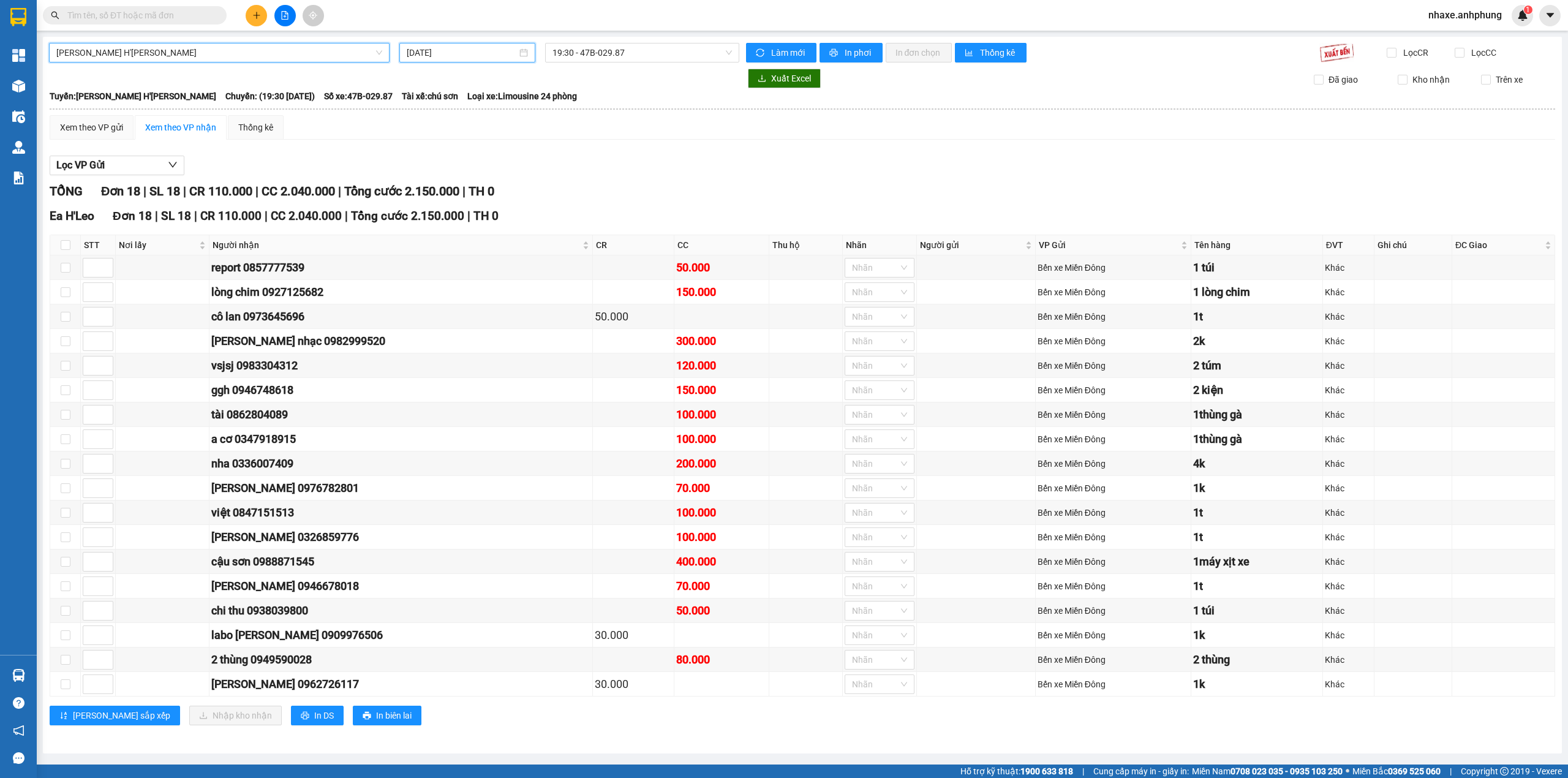
click at [469, 50] on input "[DATE]" at bounding box center [461, 53] width 110 height 14
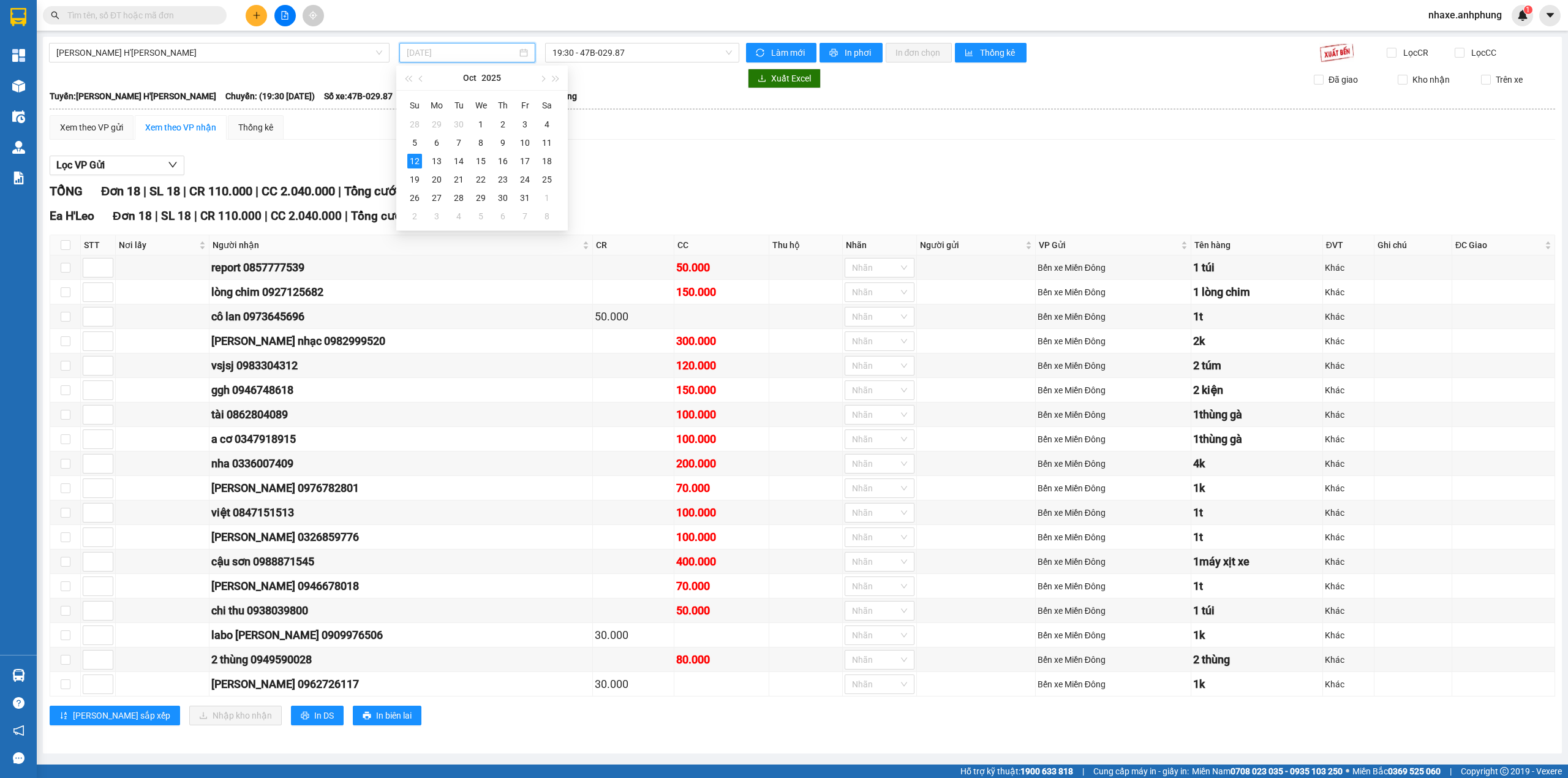
type input "[DATE]"
click at [629, 52] on span "19:30 - 47B-029.87" at bounding box center [643, 53] width 181 height 19
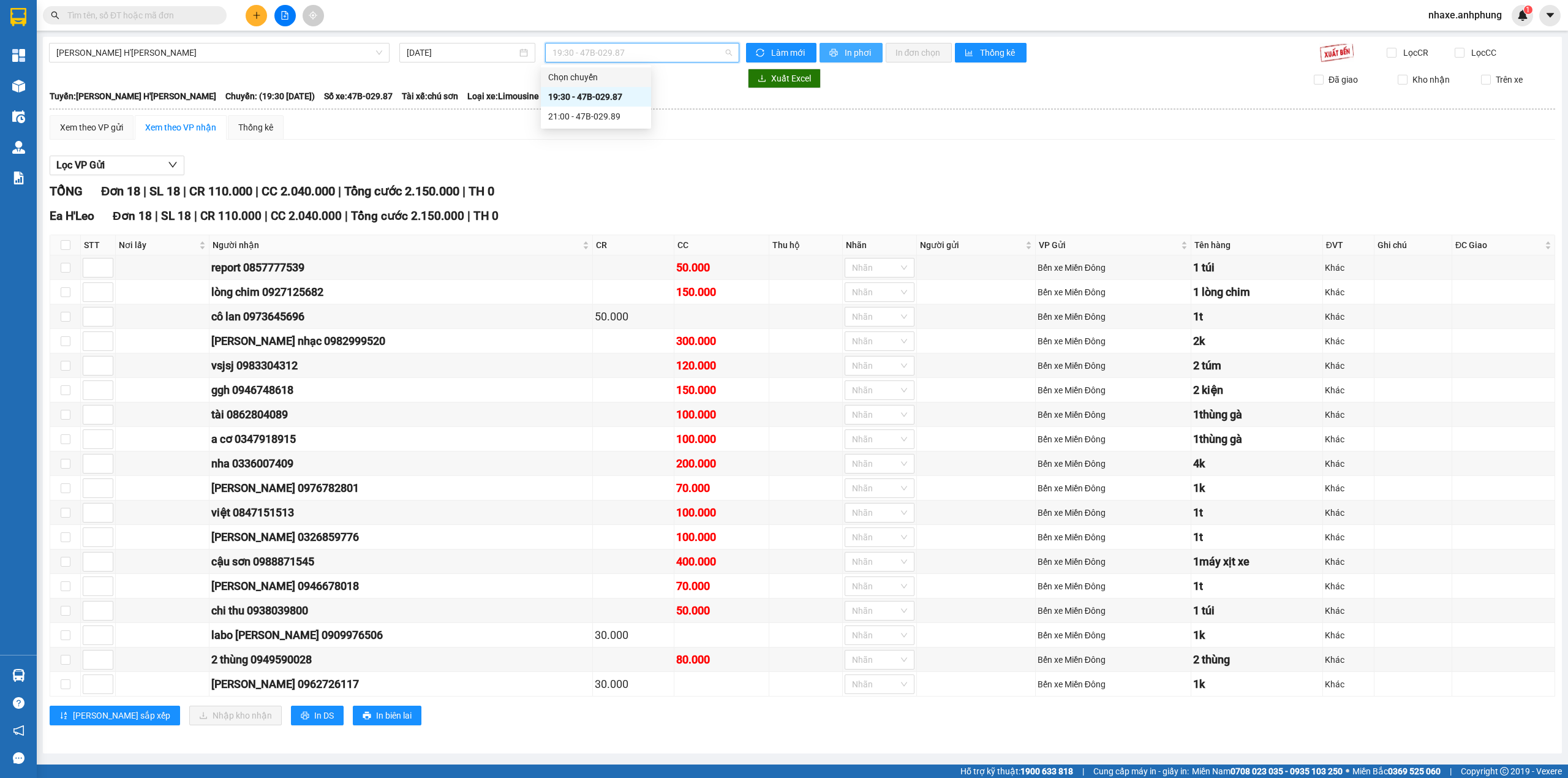
click at [857, 51] on span "In phơi" at bounding box center [859, 53] width 28 height 14
